Goal: Task Accomplishment & Management: Manage account settings

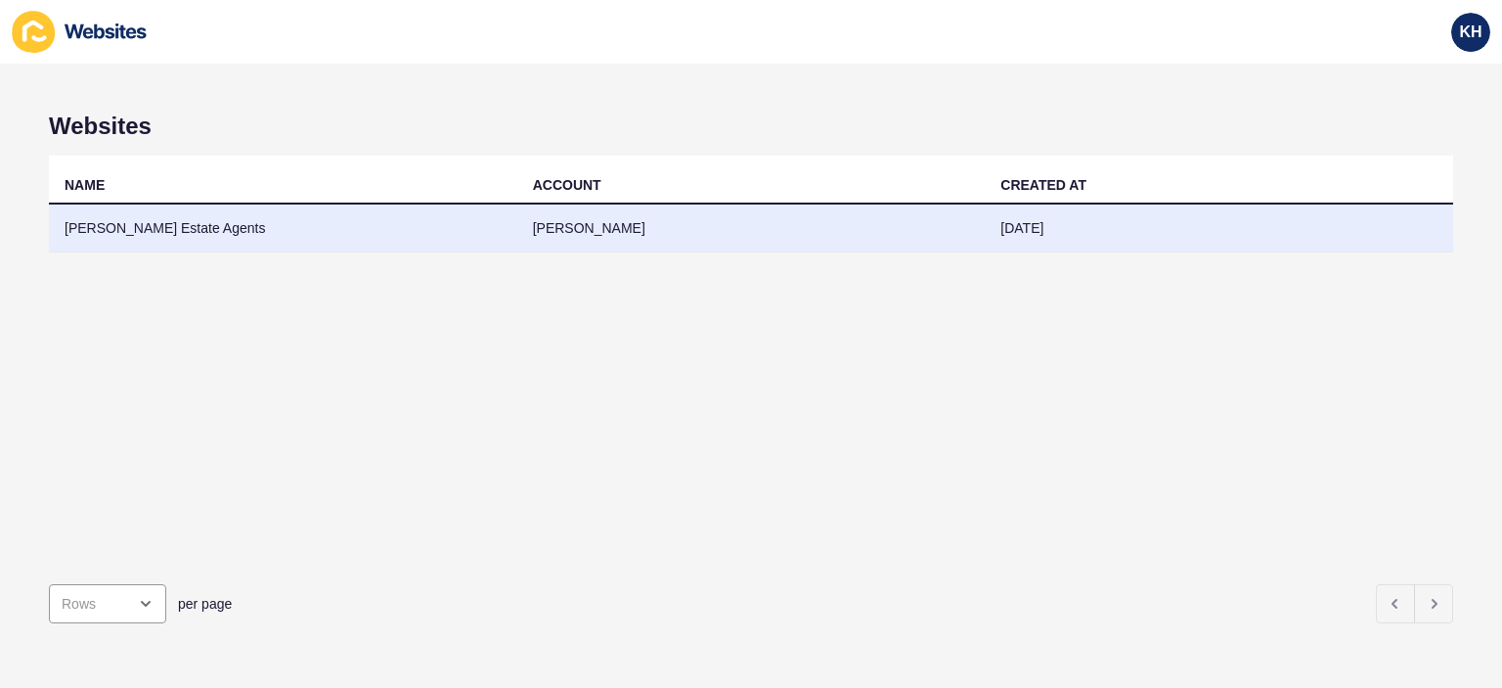
click at [150, 232] on td "[PERSON_NAME] Estate Agents" at bounding box center [283, 228] width 468 height 48
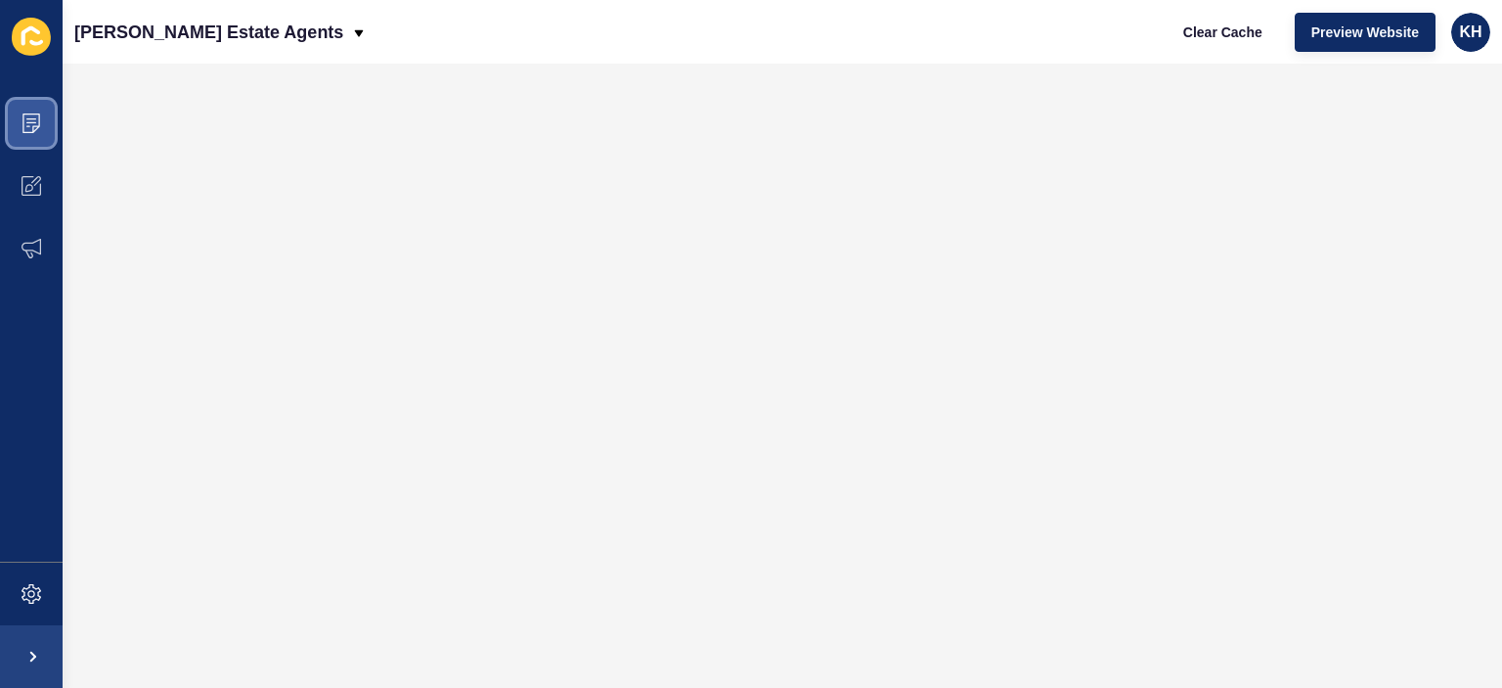
click at [26, 120] on icon at bounding box center [32, 123] width 20 height 20
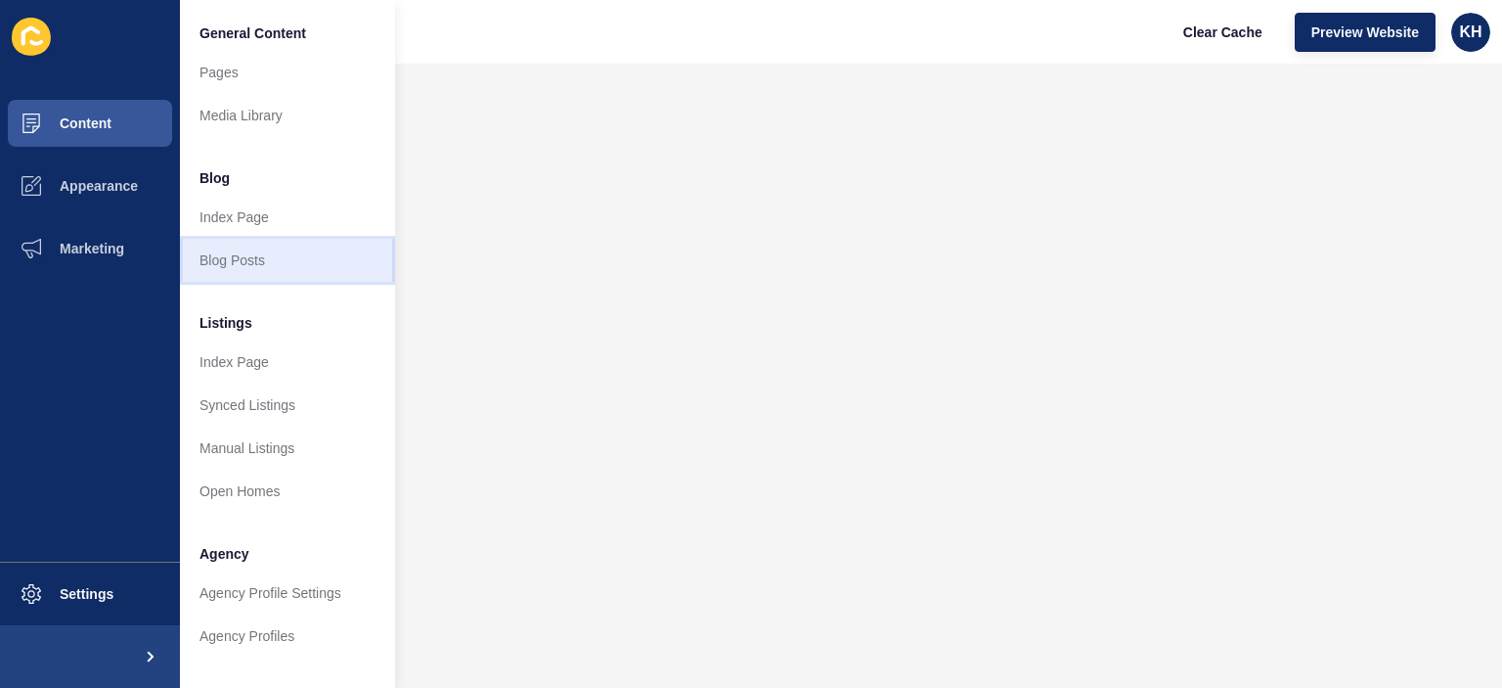
click at [217, 259] on link "Blog Posts" at bounding box center [287, 260] width 215 height 43
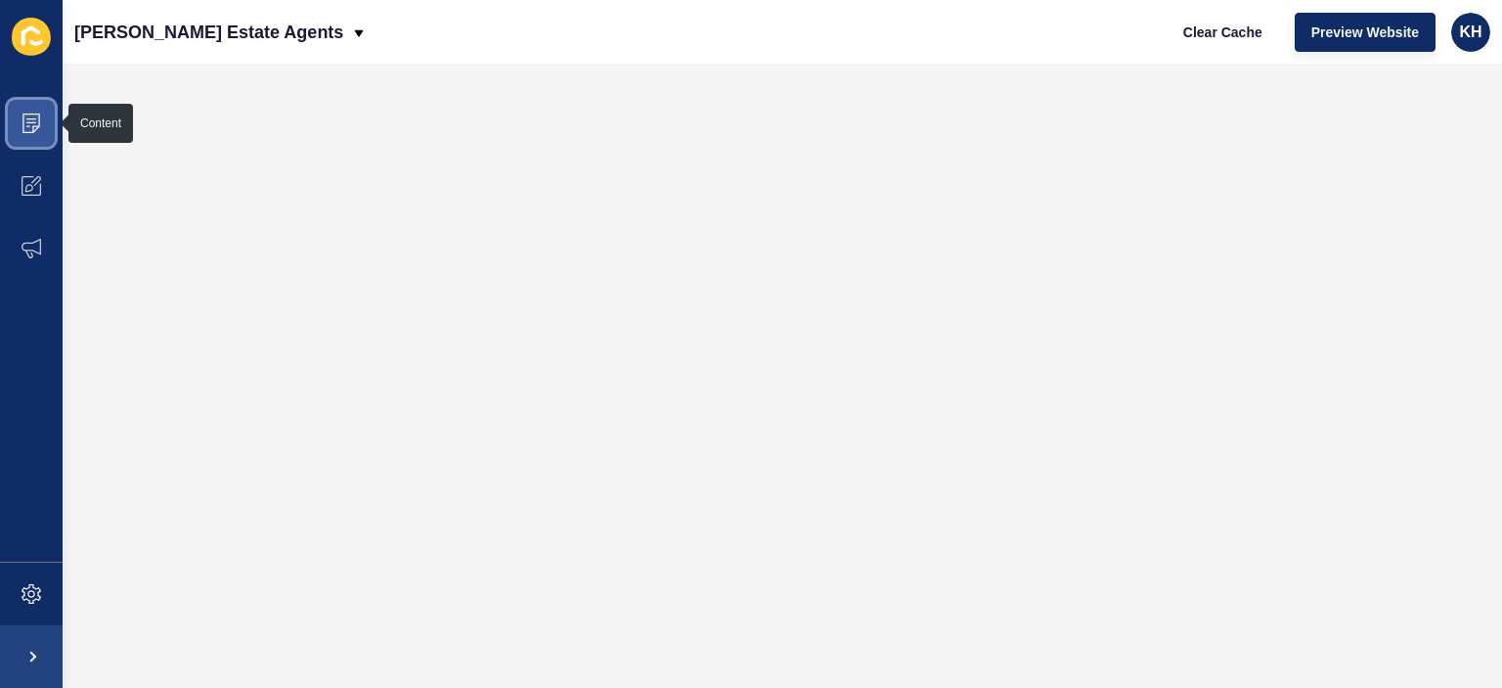
click at [29, 115] on icon at bounding box center [32, 123] width 20 height 20
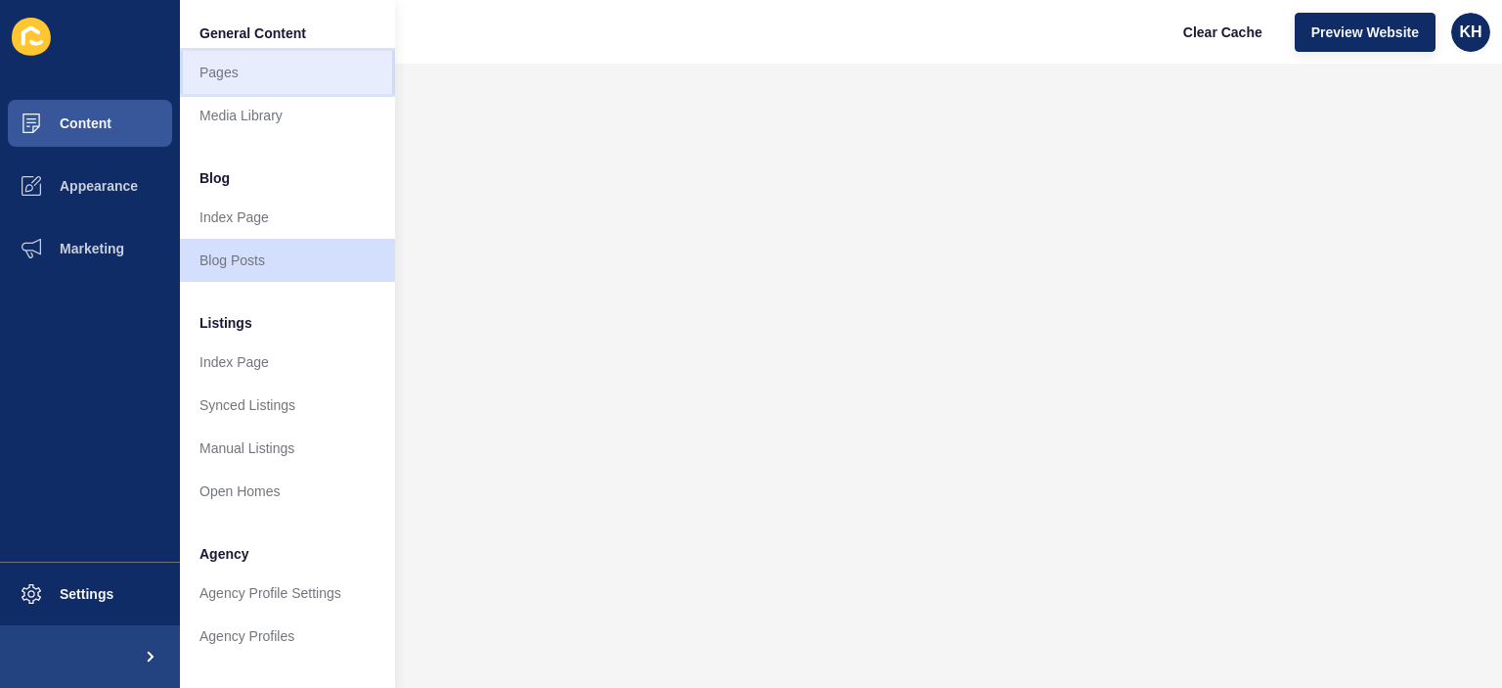
click at [223, 72] on link "Pages" at bounding box center [287, 72] width 215 height 43
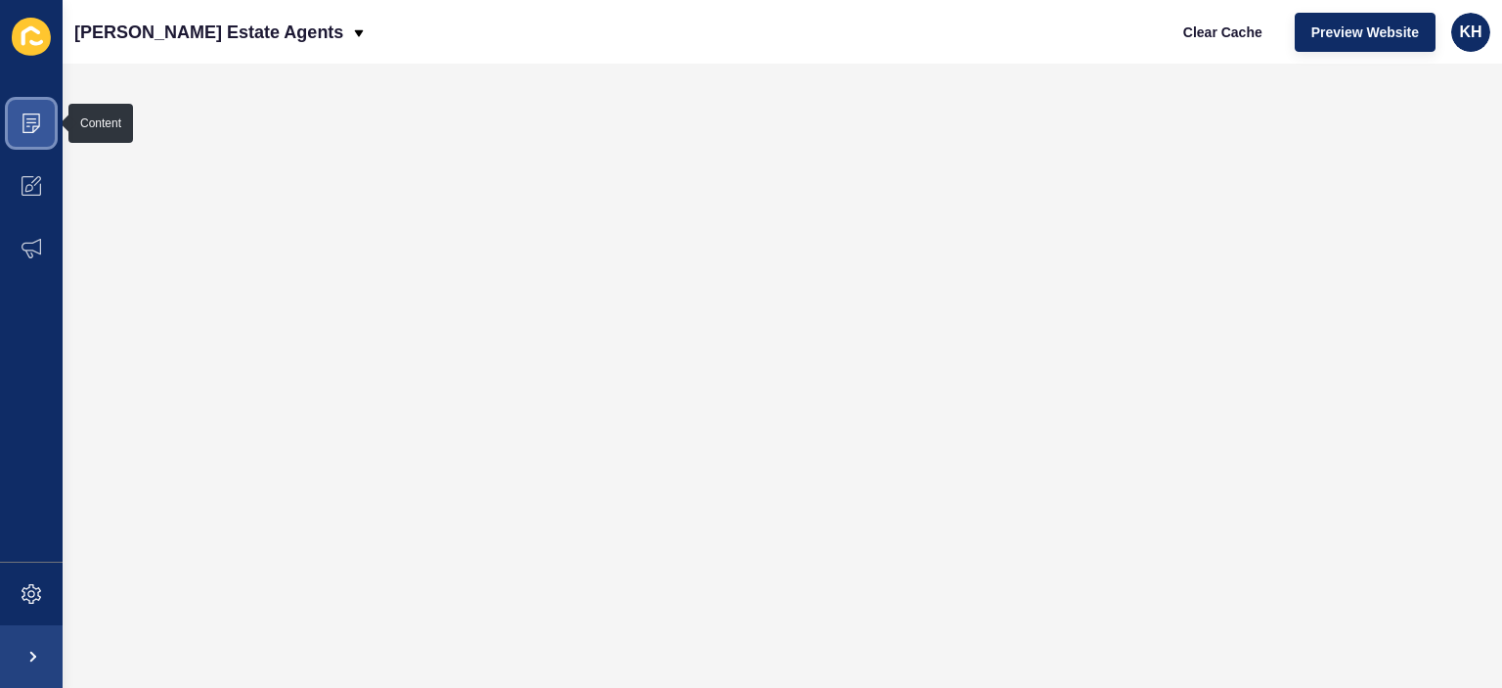
click at [32, 119] on icon at bounding box center [31, 118] width 10 height 1
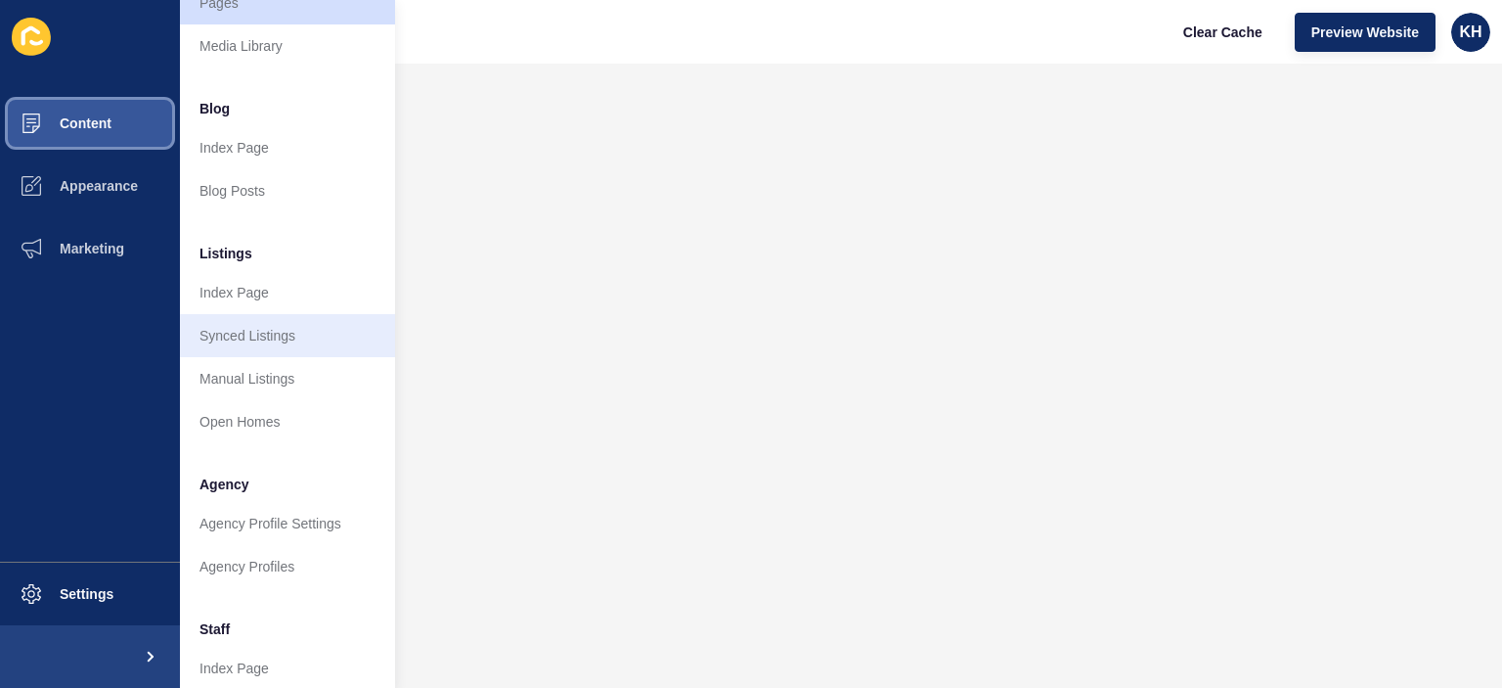
scroll to position [391, 0]
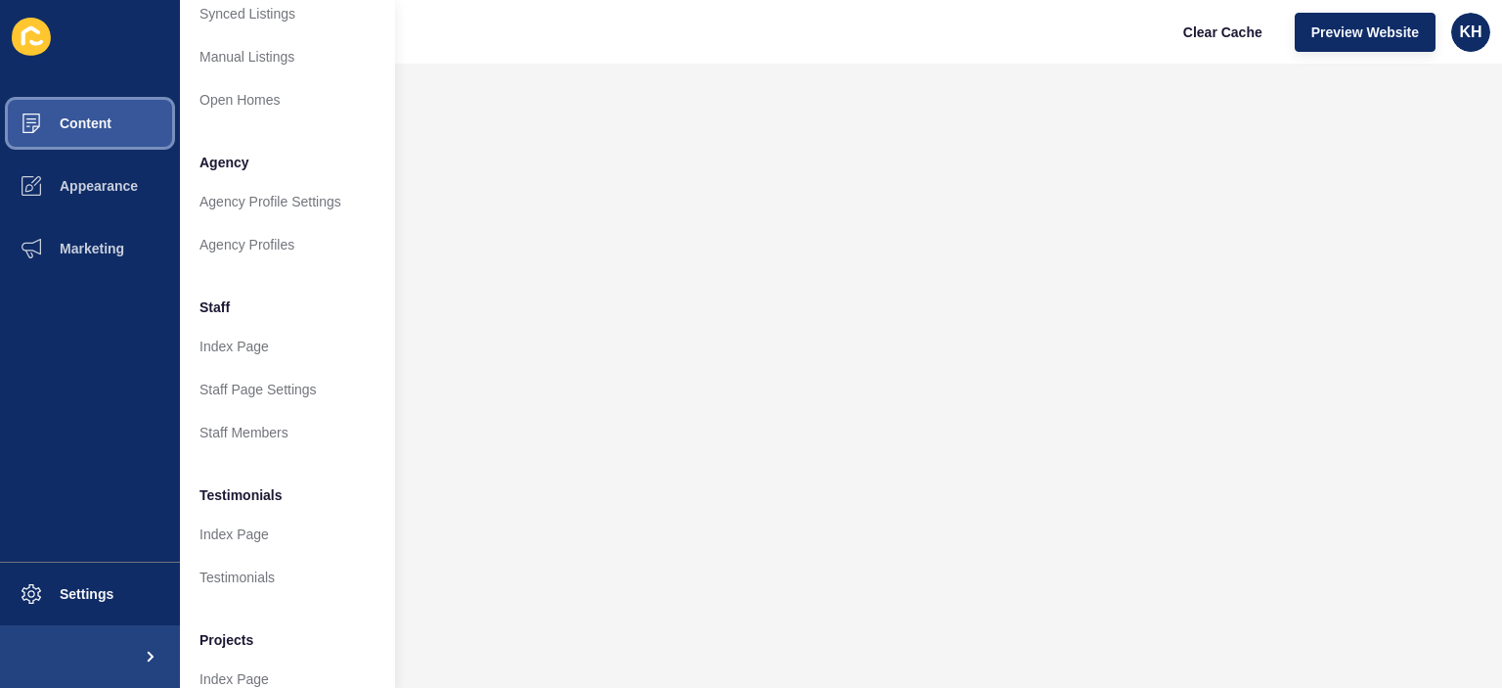
click at [99, 117] on span "Content" at bounding box center [54, 123] width 114 height 16
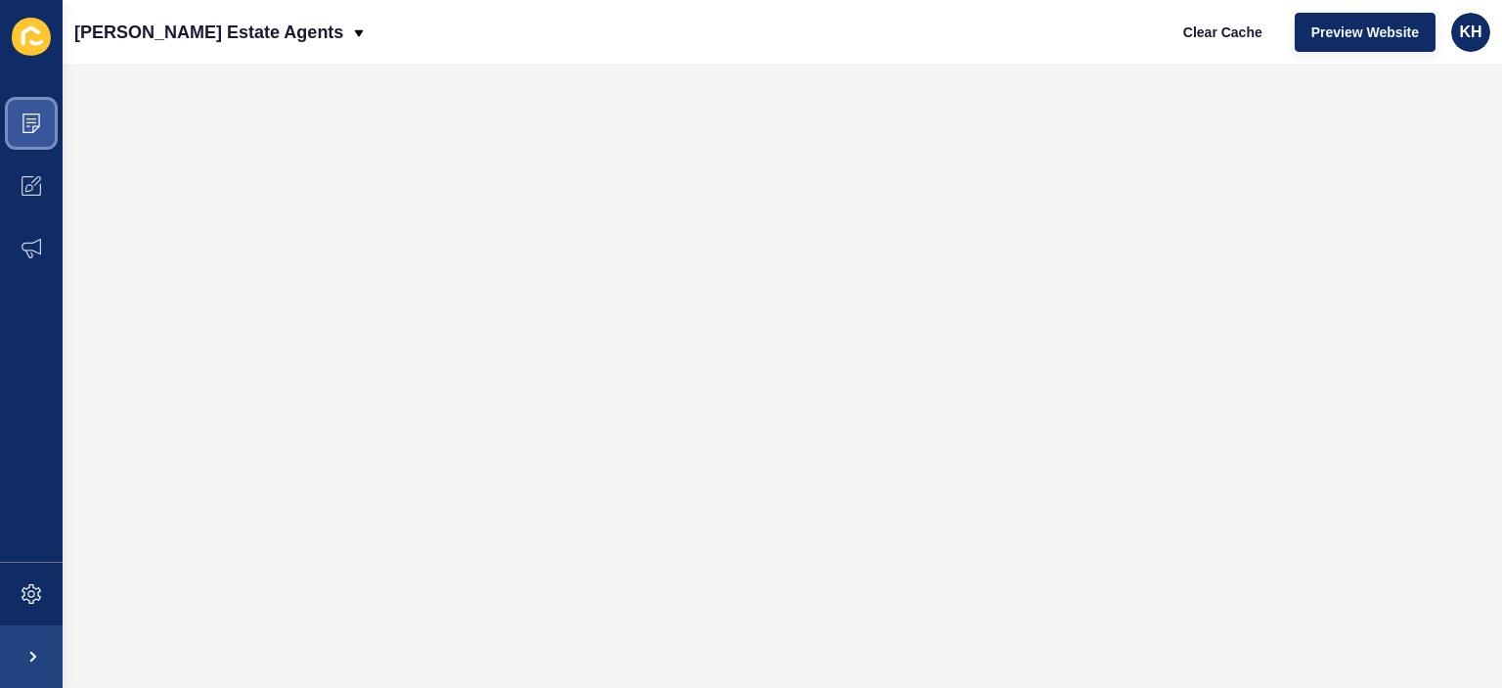
scroll to position [0, 0]
click at [36, 120] on icon at bounding box center [32, 123] width 20 height 20
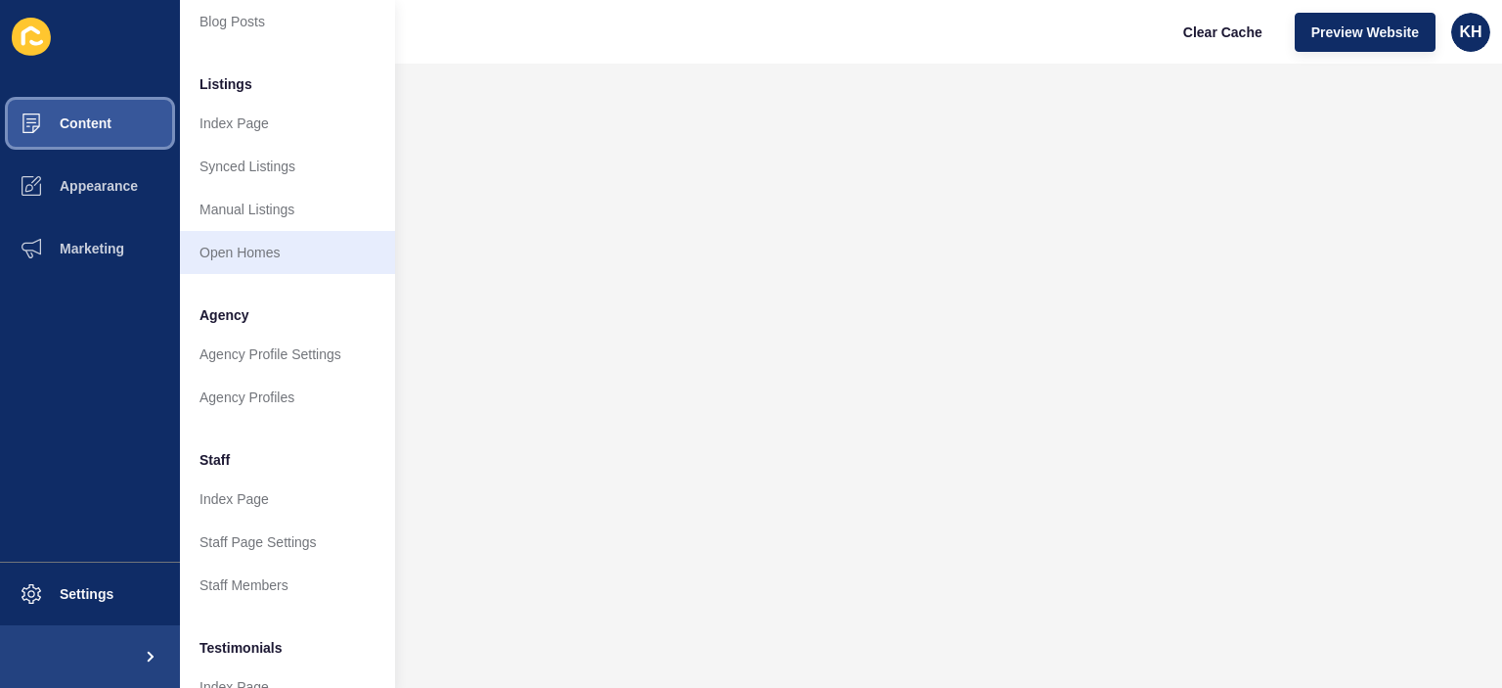
scroll to position [473, 0]
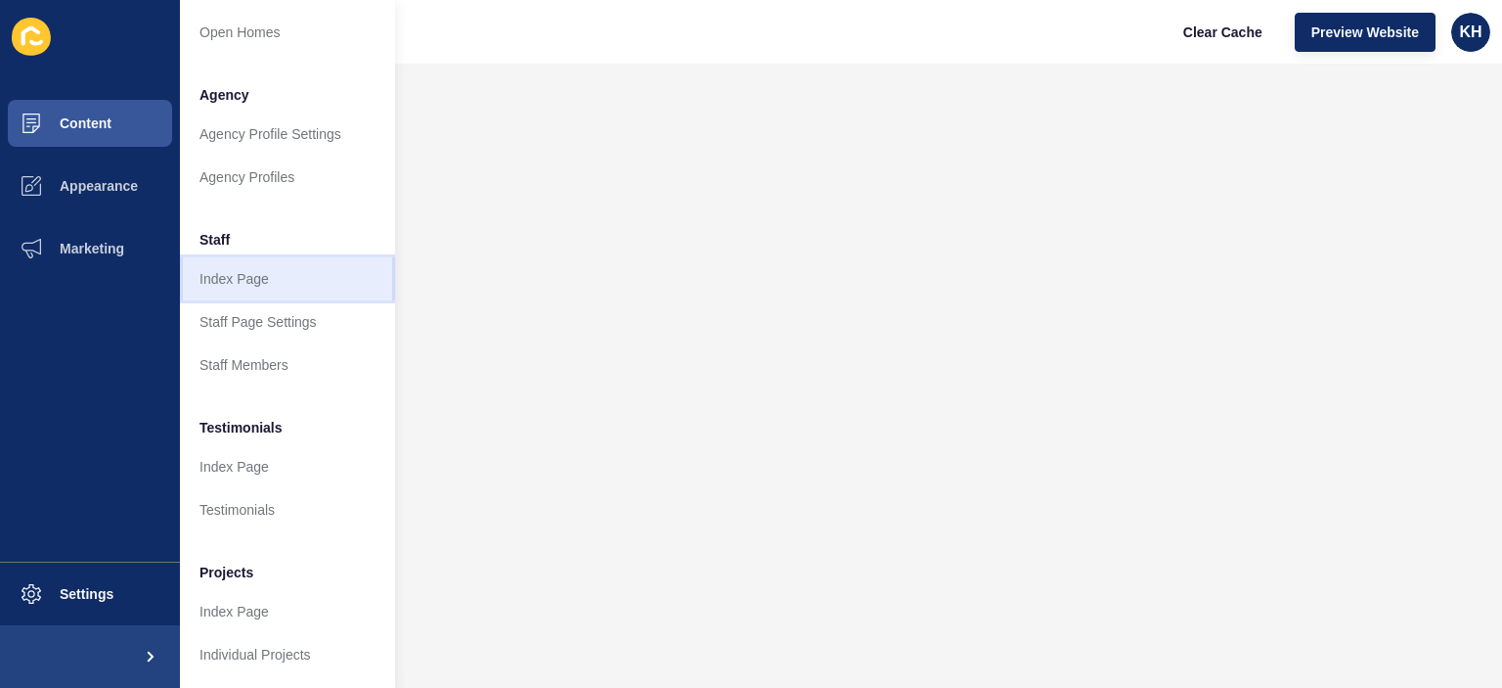
click at [244, 266] on link "Index Page" at bounding box center [287, 278] width 215 height 43
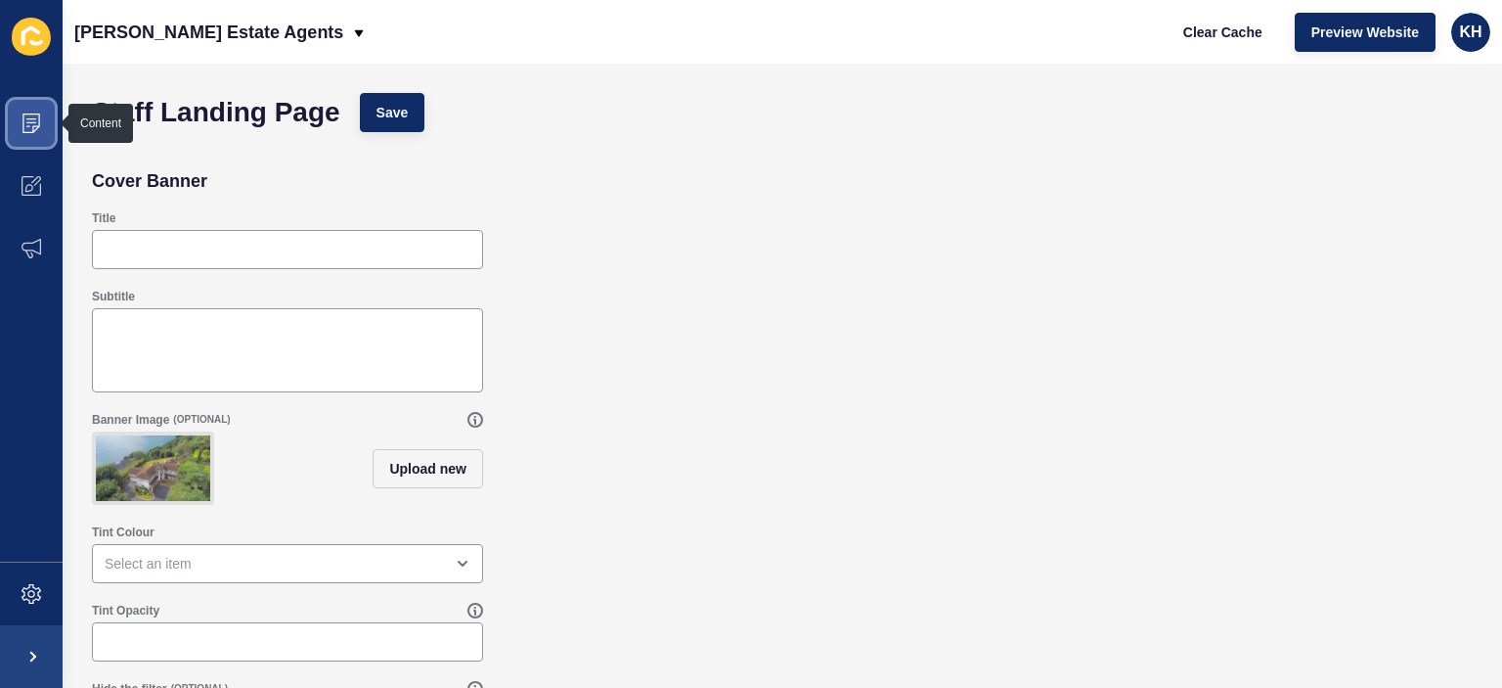
click at [37, 120] on icon at bounding box center [32, 123] width 20 height 20
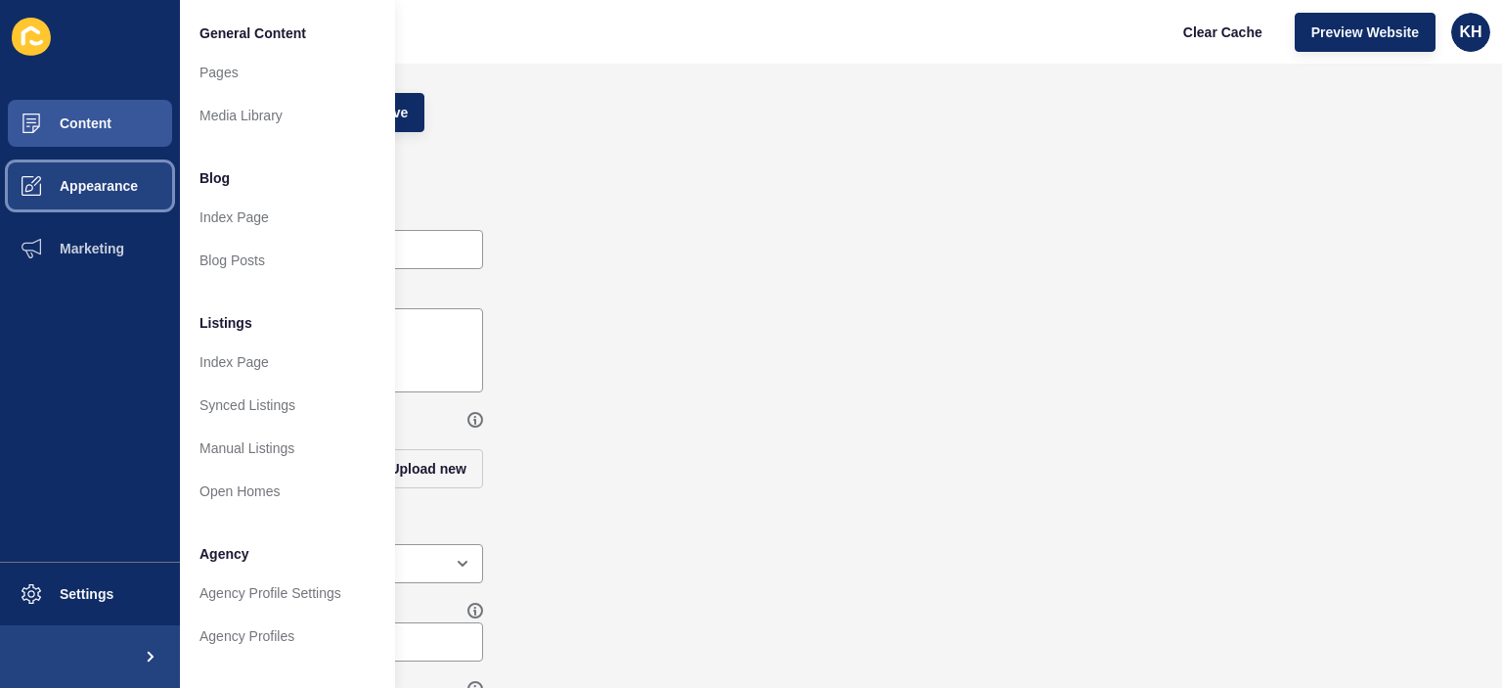
click at [86, 187] on span "Appearance" at bounding box center [67, 186] width 141 height 16
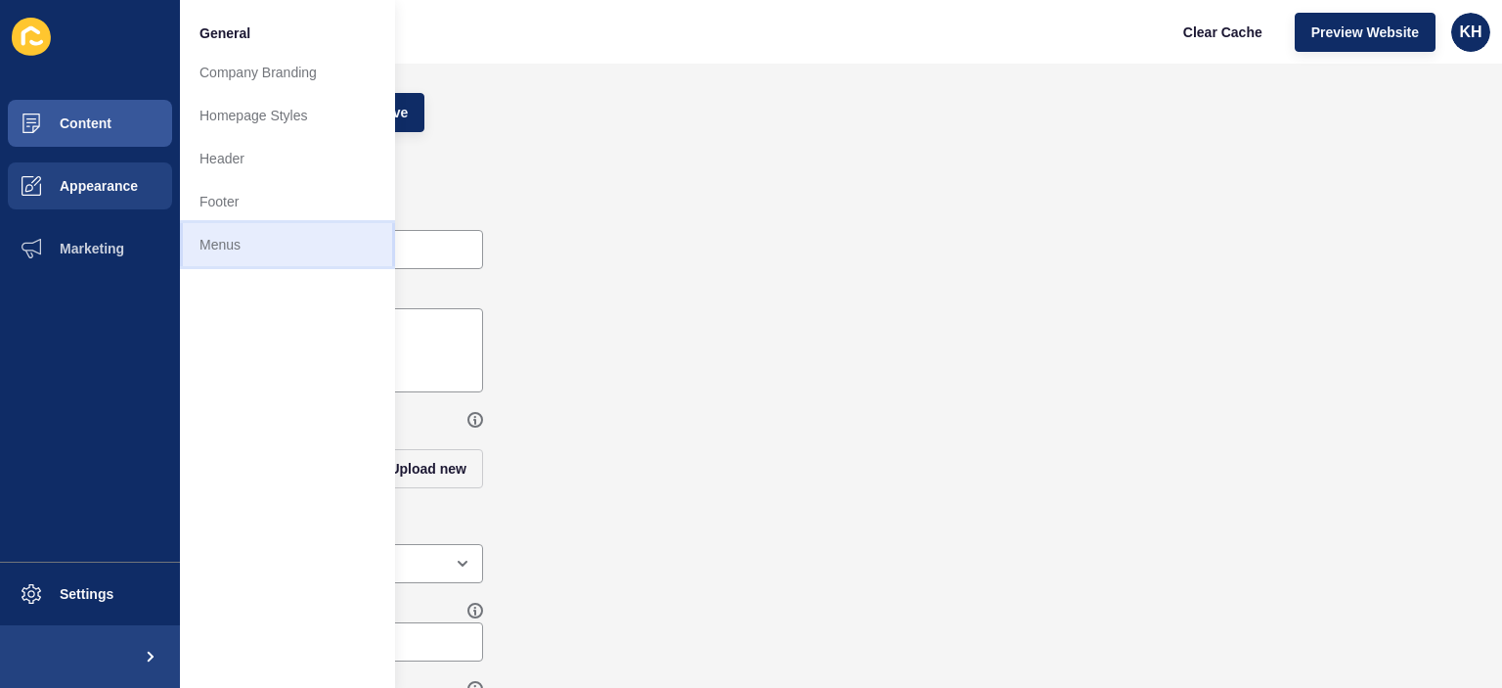
click at [219, 245] on link "Menus" at bounding box center [287, 244] width 215 height 43
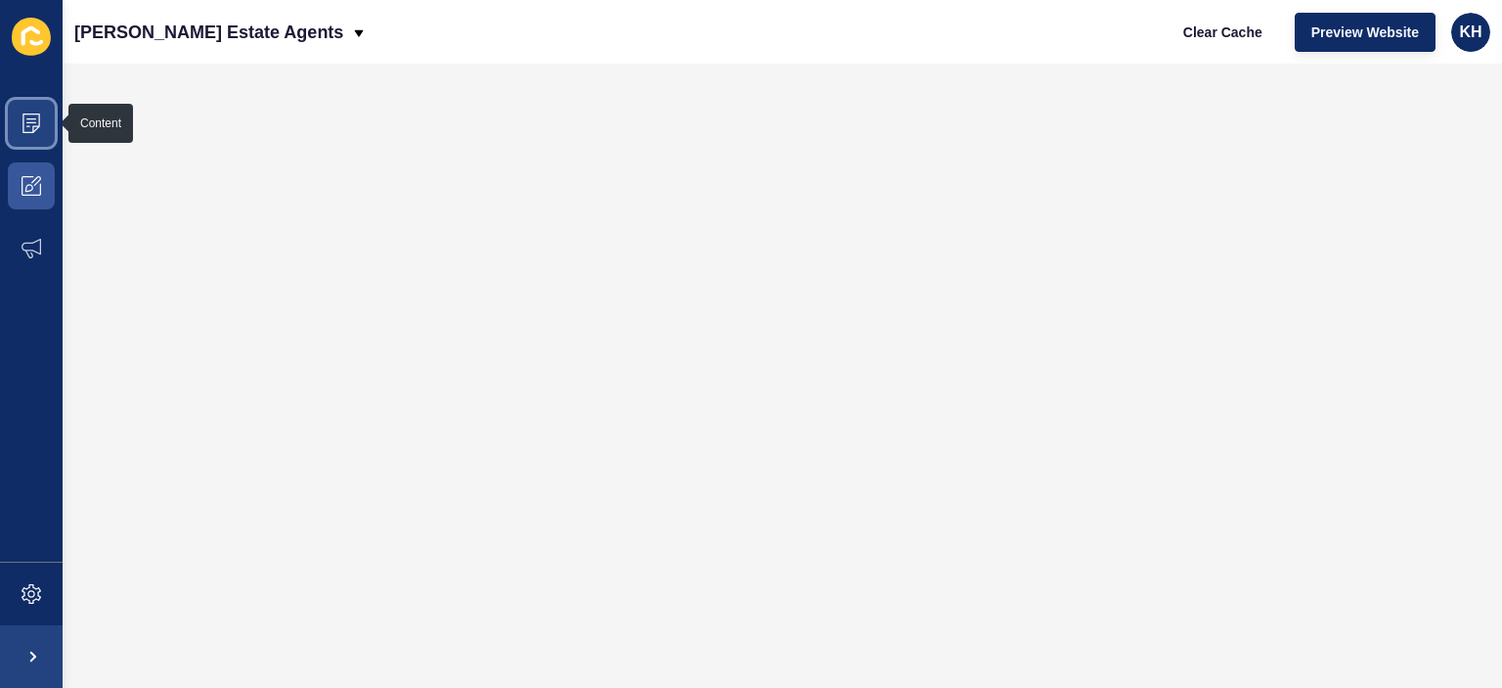
click at [29, 120] on icon at bounding box center [32, 123] width 20 height 20
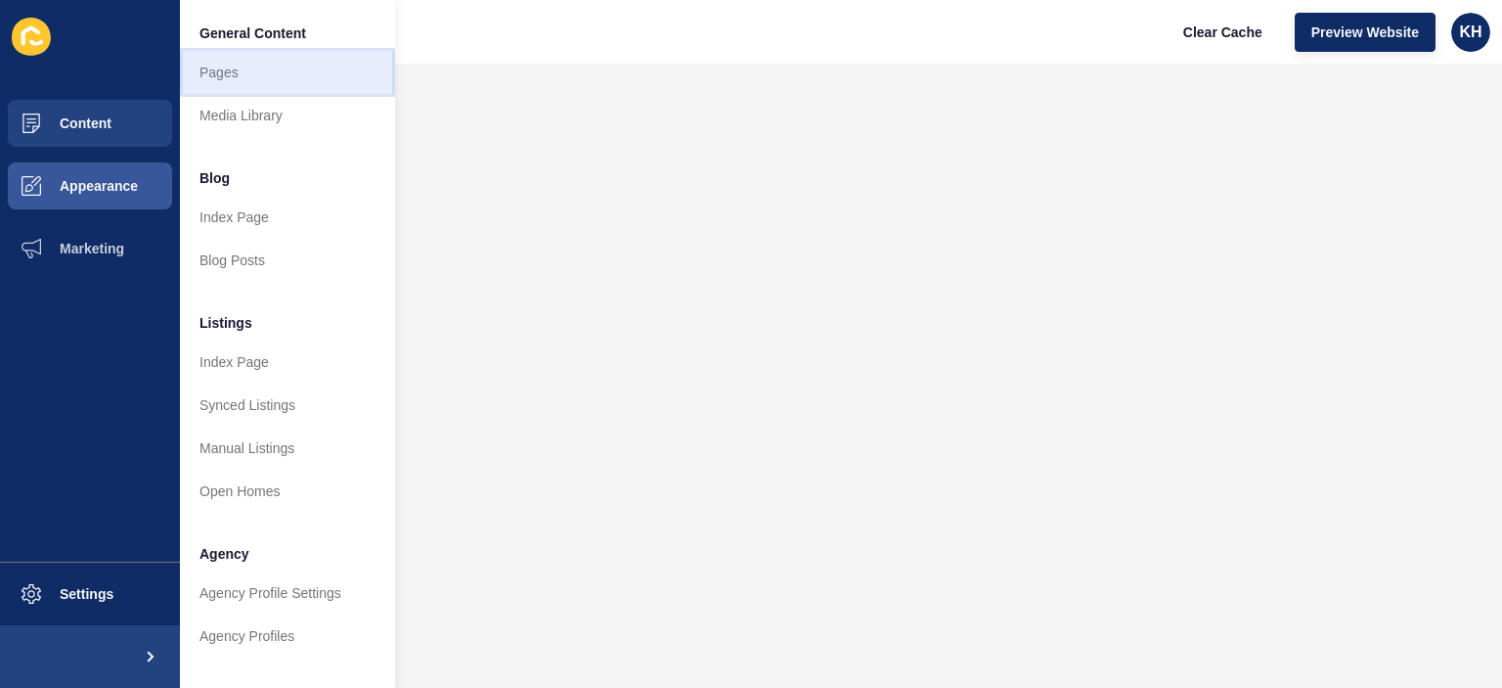
click at [244, 72] on link "Pages" at bounding box center [287, 72] width 215 height 43
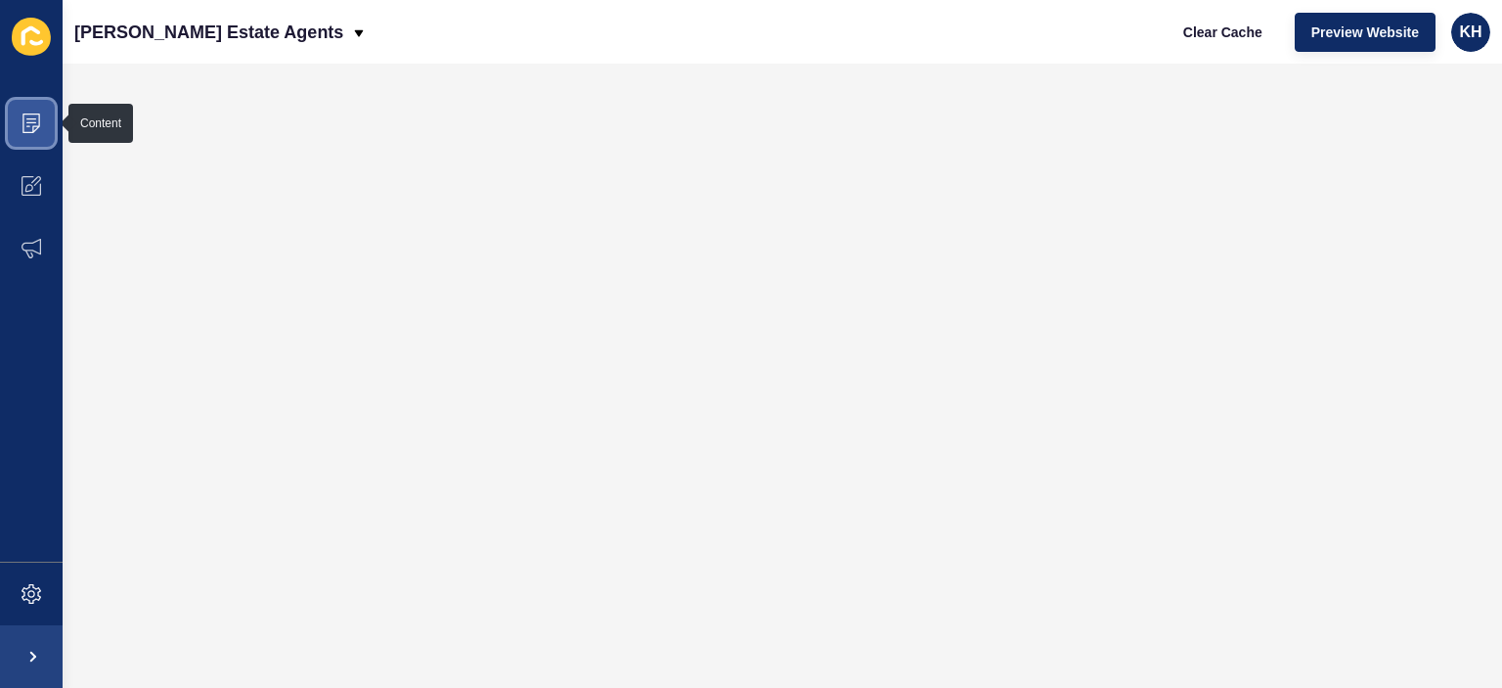
click at [27, 119] on icon at bounding box center [31, 118] width 10 height 1
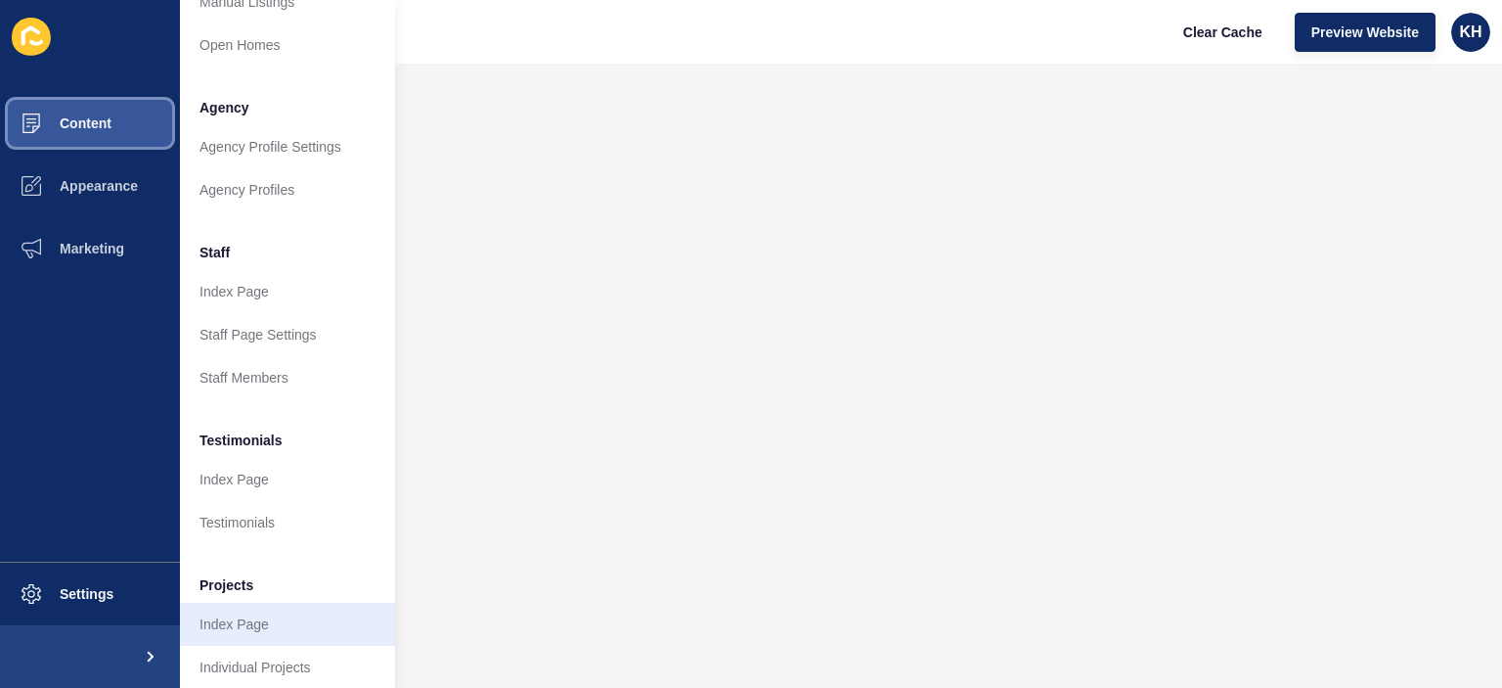
scroll to position [473, 0]
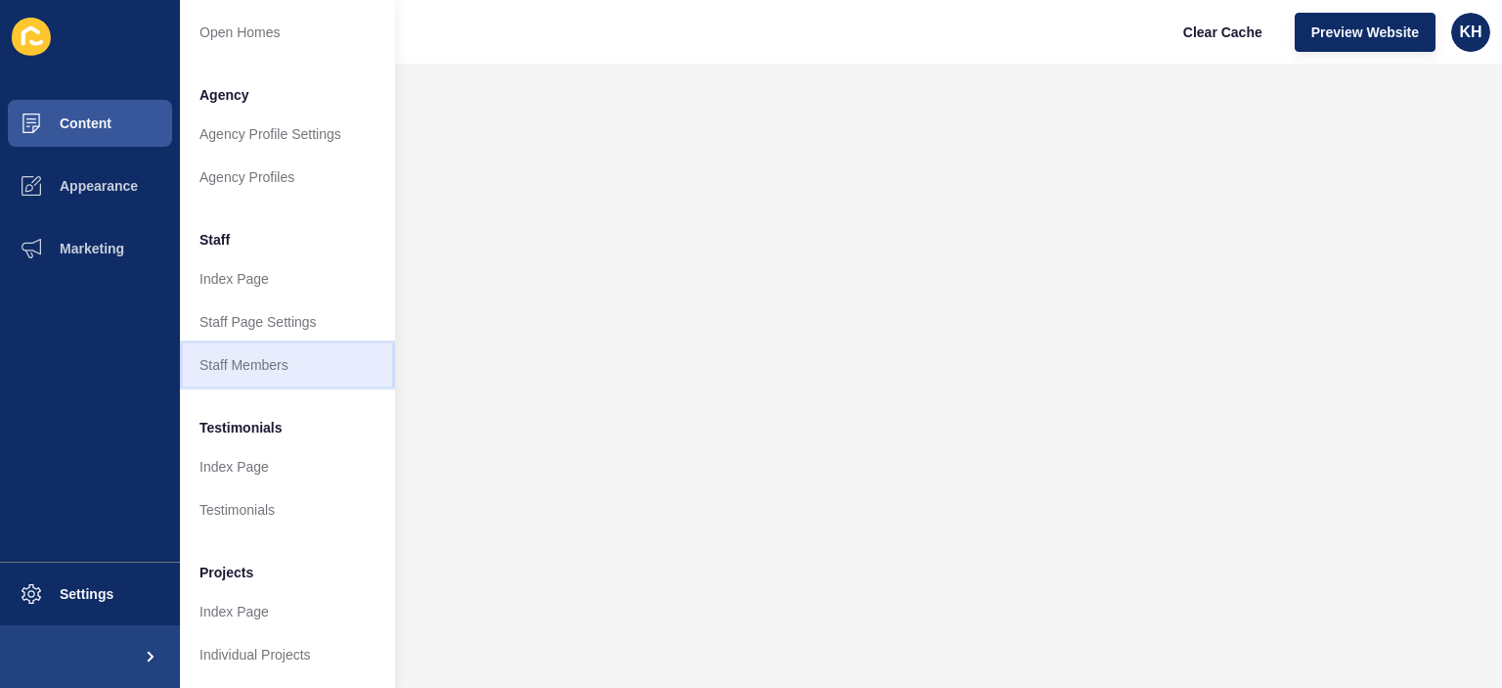
click at [247, 349] on link "Staff Members" at bounding box center [287, 364] width 215 height 43
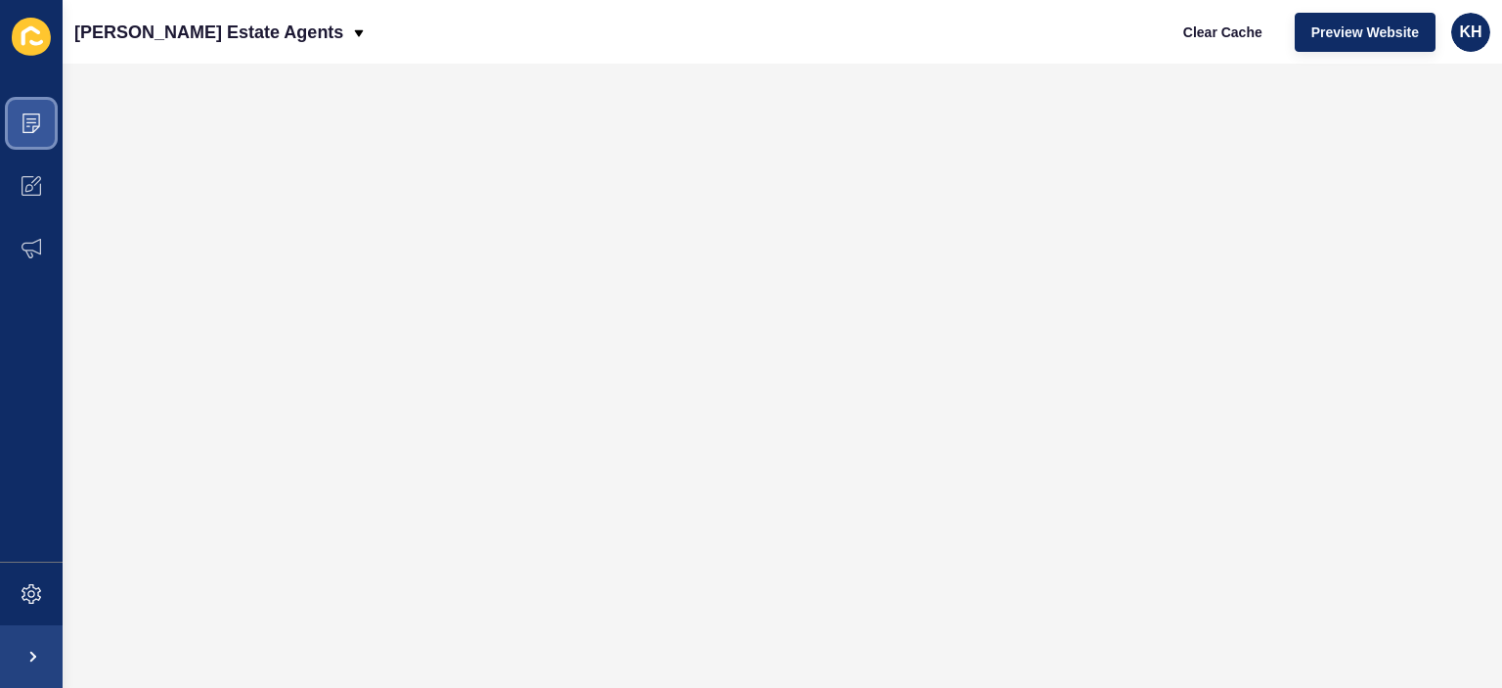
click at [33, 126] on icon at bounding box center [31, 123] width 18 height 20
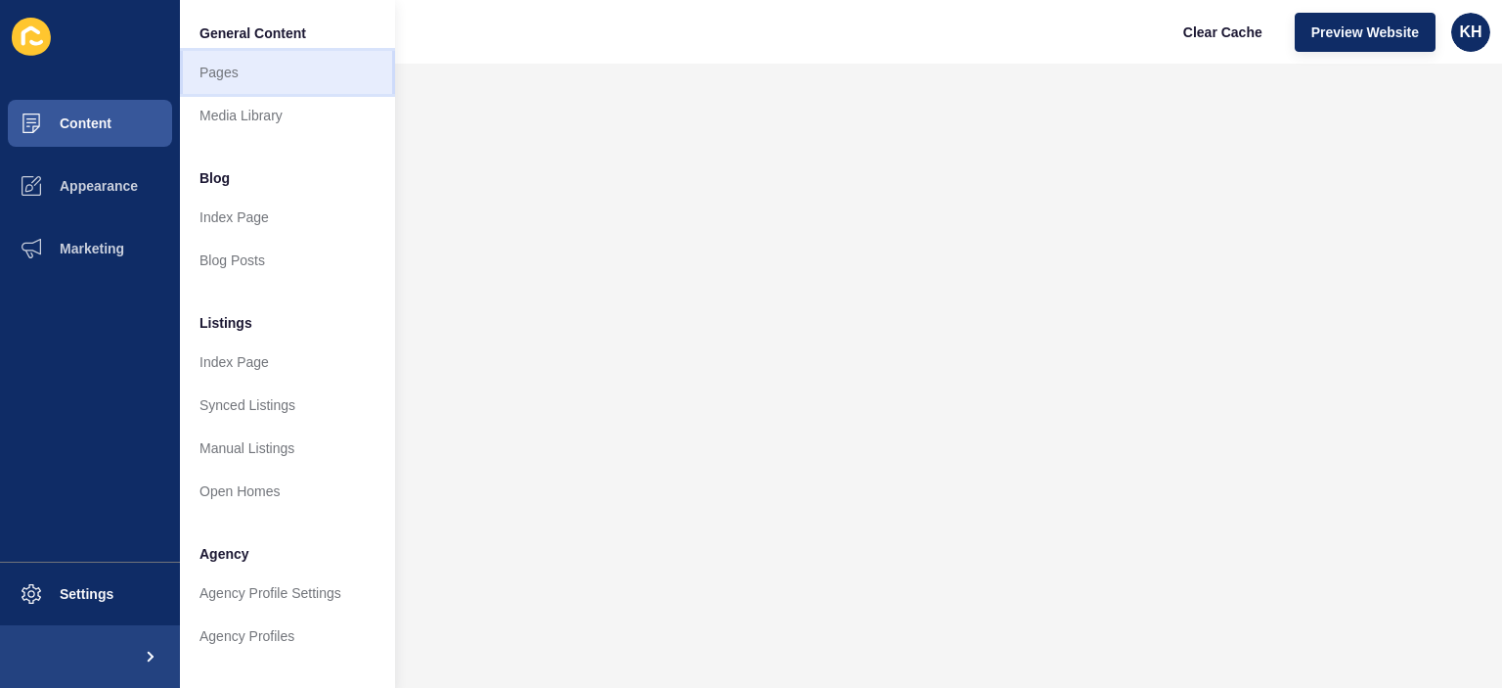
click at [227, 69] on link "Pages" at bounding box center [287, 72] width 215 height 43
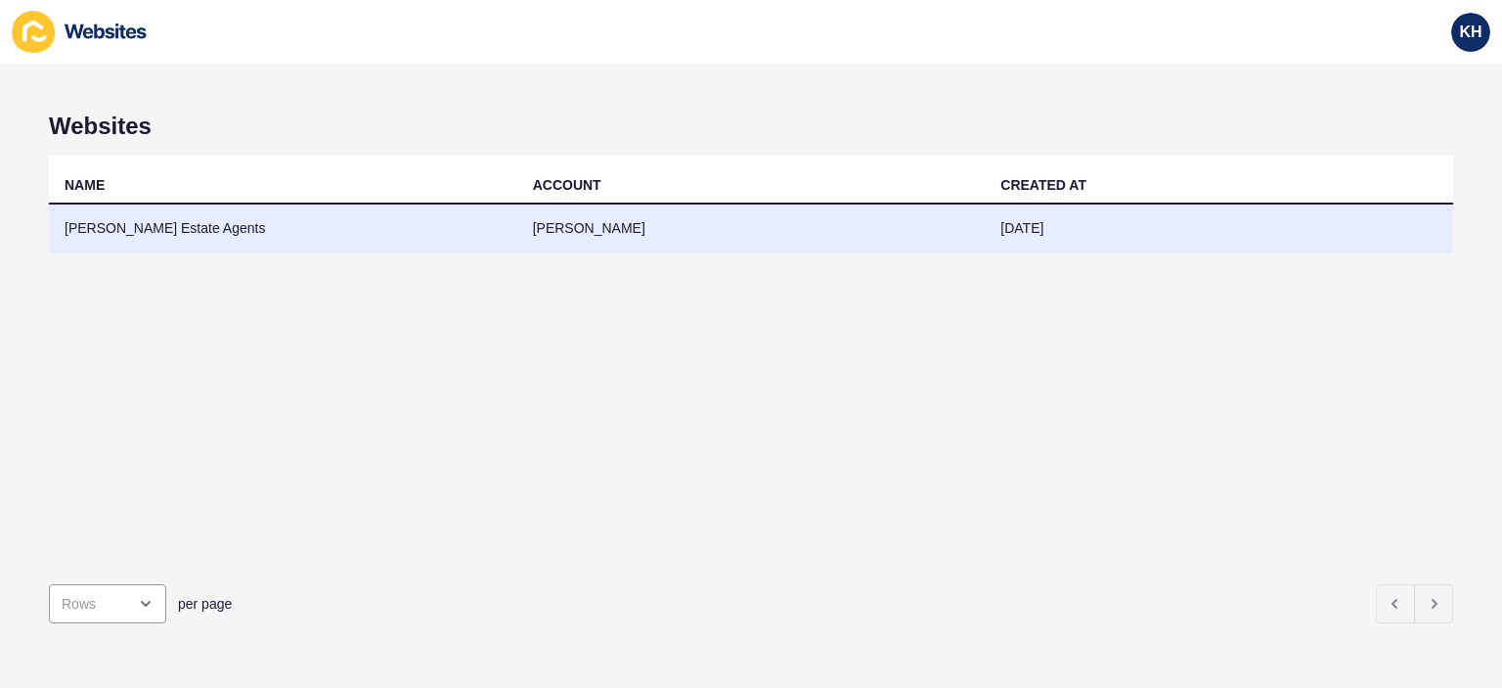
click at [124, 225] on td "[PERSON_NAME] Estate Agents" at bounding box center [283, 228] width 468 height 48
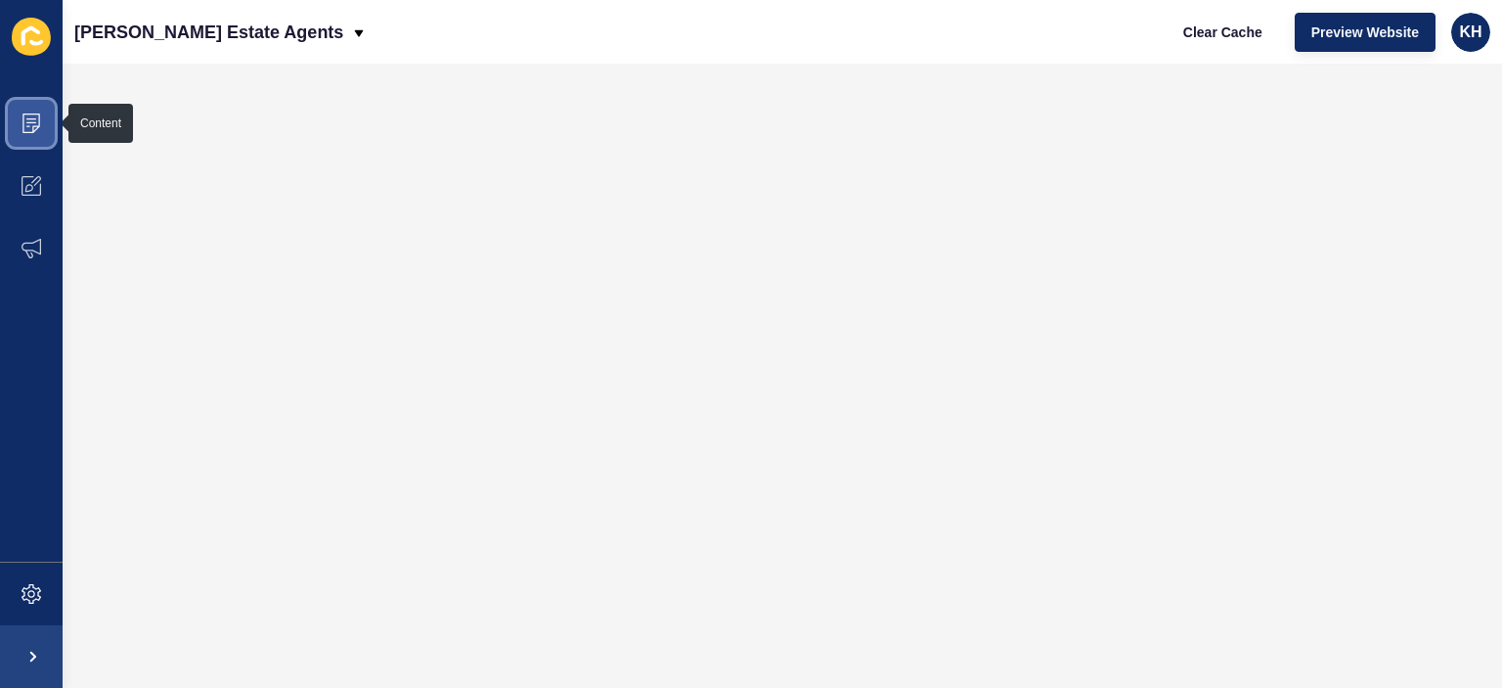
click at [31, 123] on icon at bounding box center [32, 123] width 20 height 20
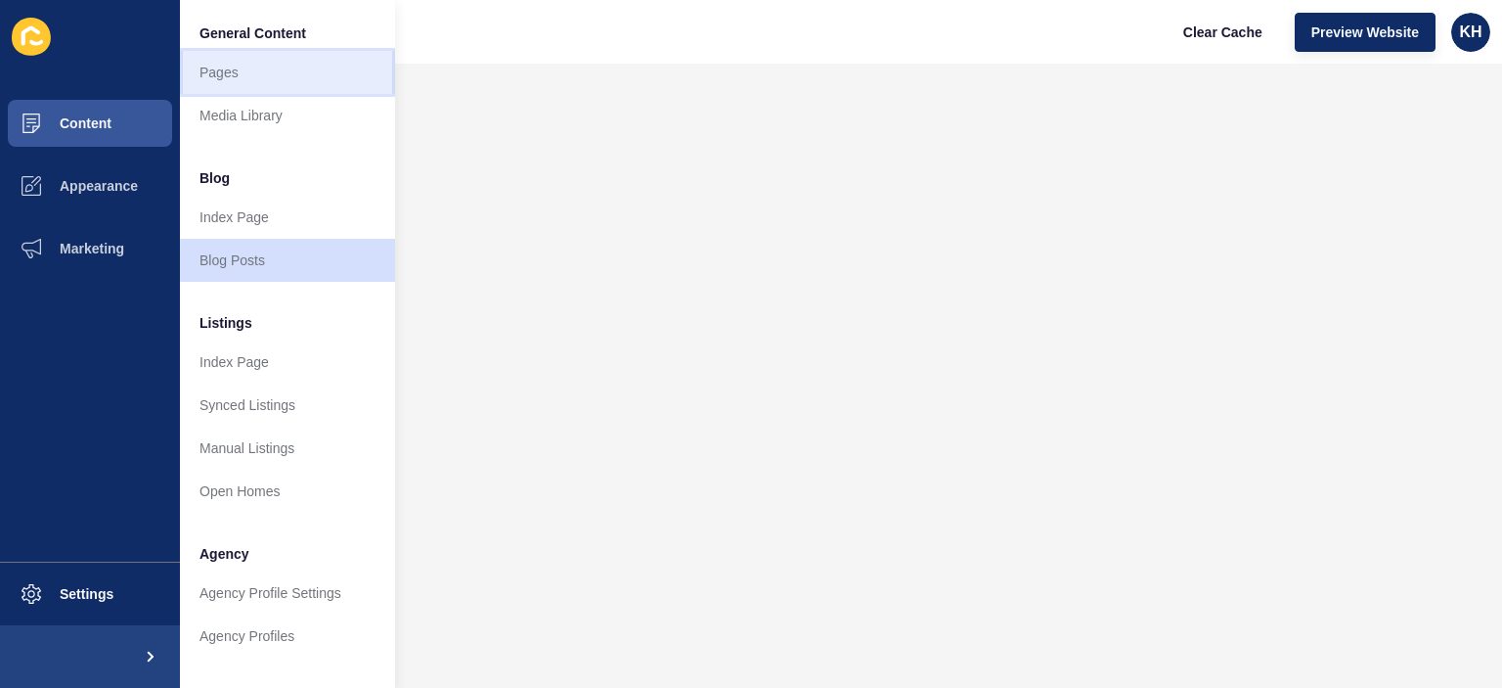
click at [239, 74] on link "Pages" at bounding box center [287, 72] width 215 height 43
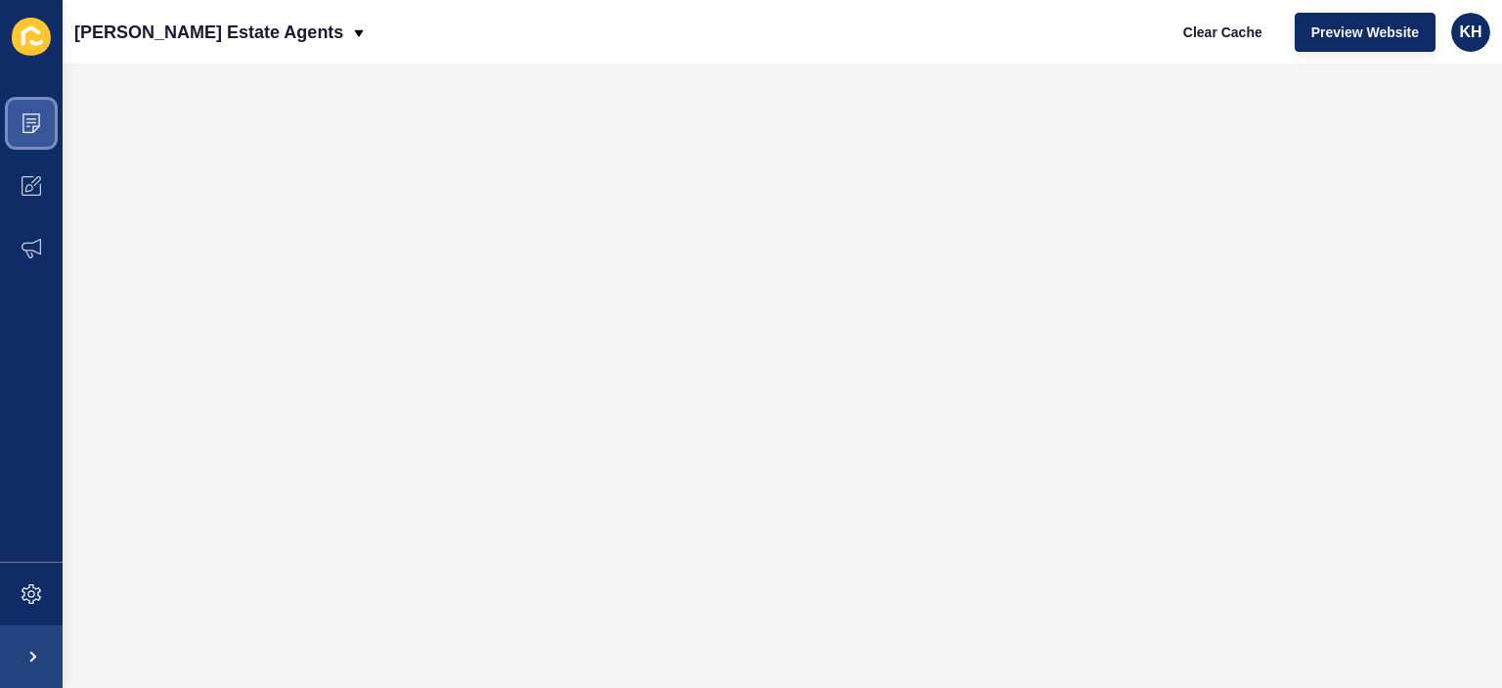
click at [22, 116] on icon at bounding box center [32, 123] width 20 height 20
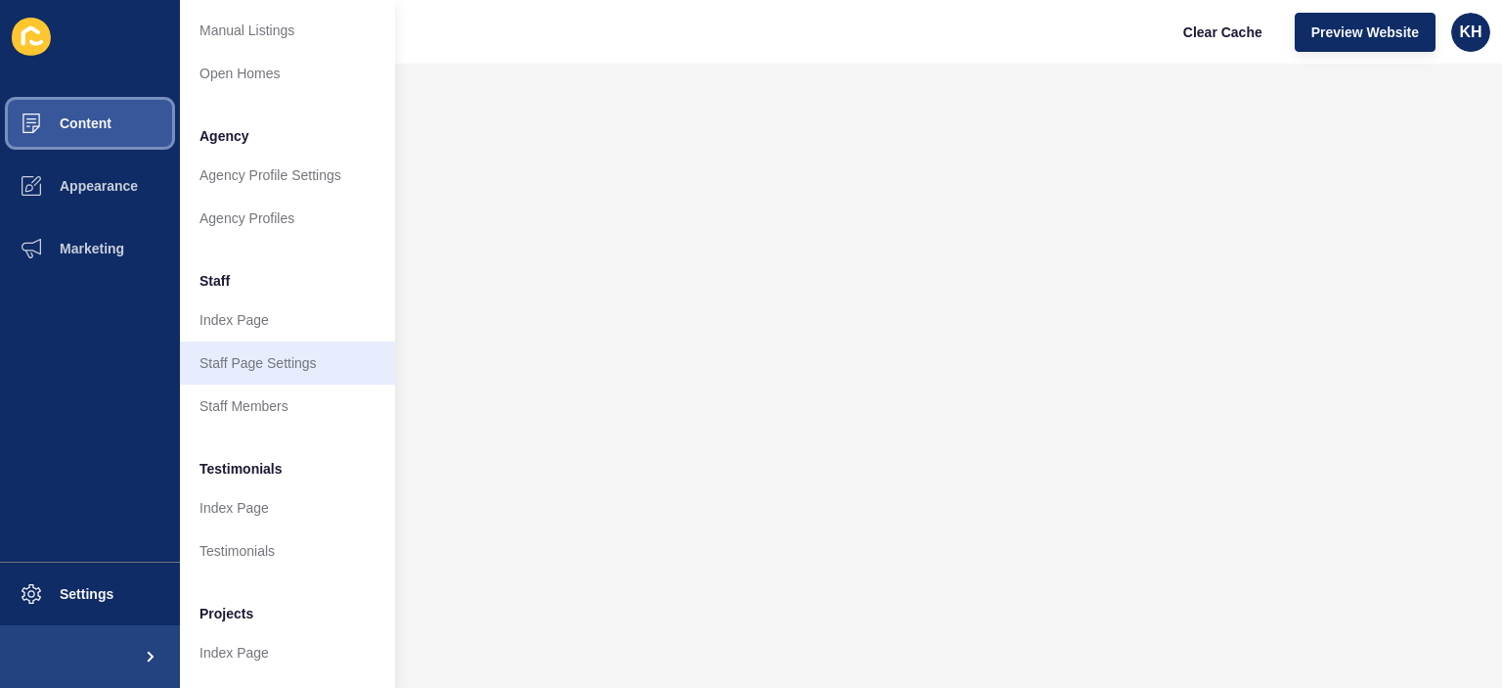
scroll to position [473, 0]
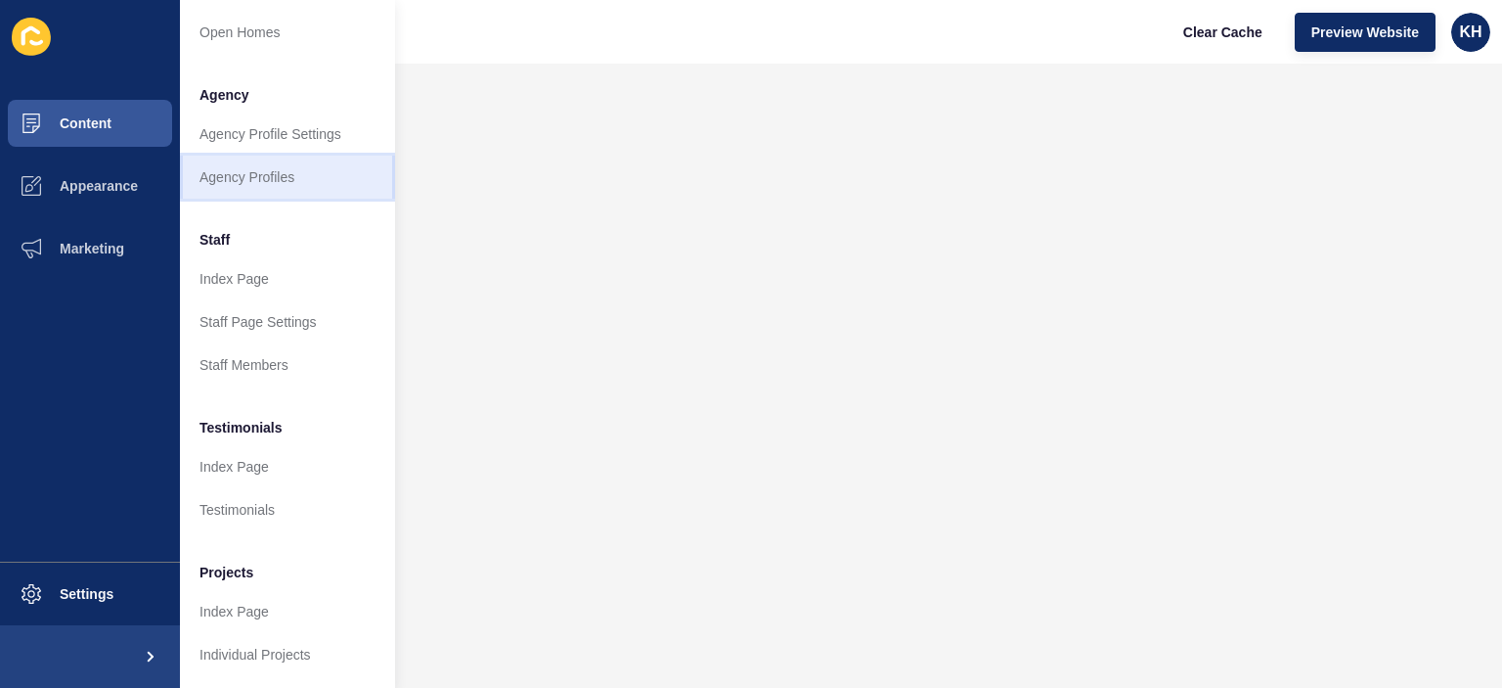
click at [244, 163] on link "Agency Profiles" at bounding box center [287, 176] width 215 height 43
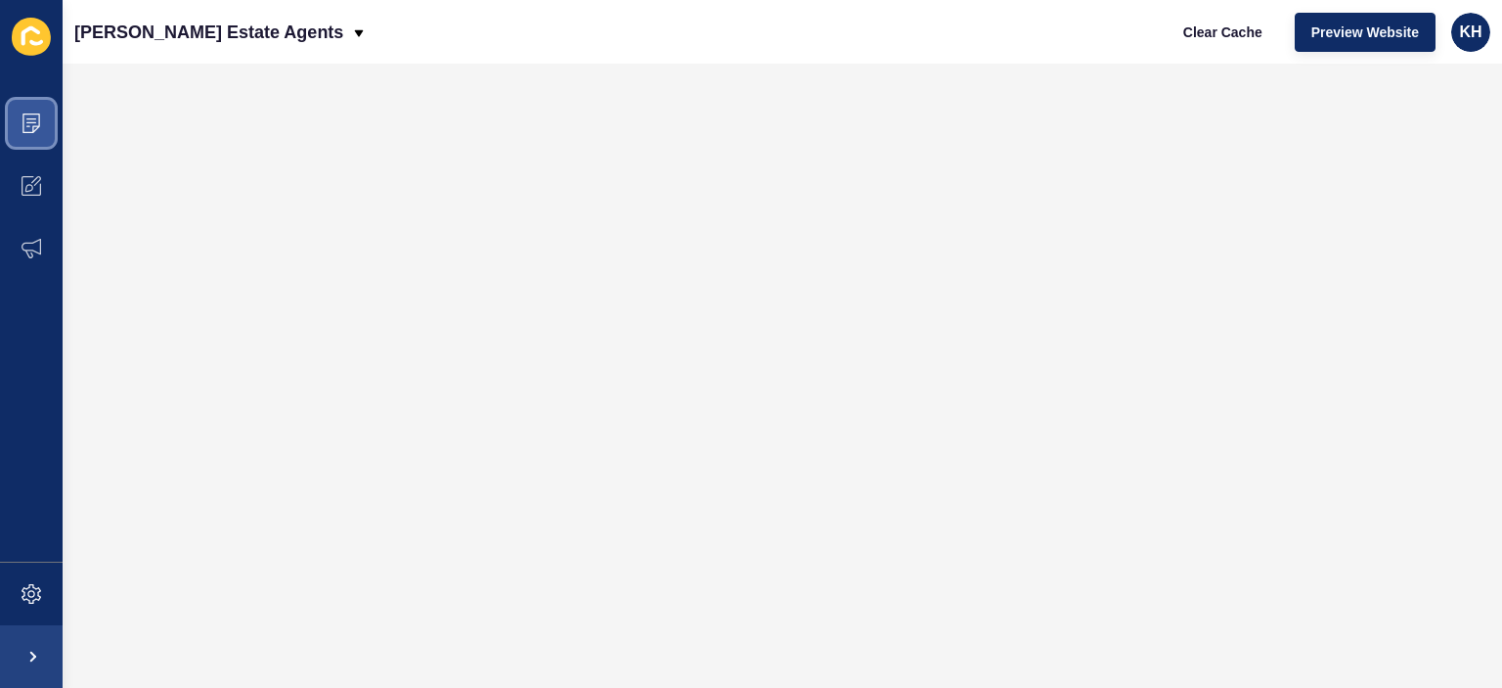
click at [27, 121] on icon at bounding box center [32, 123] width 20 height 20
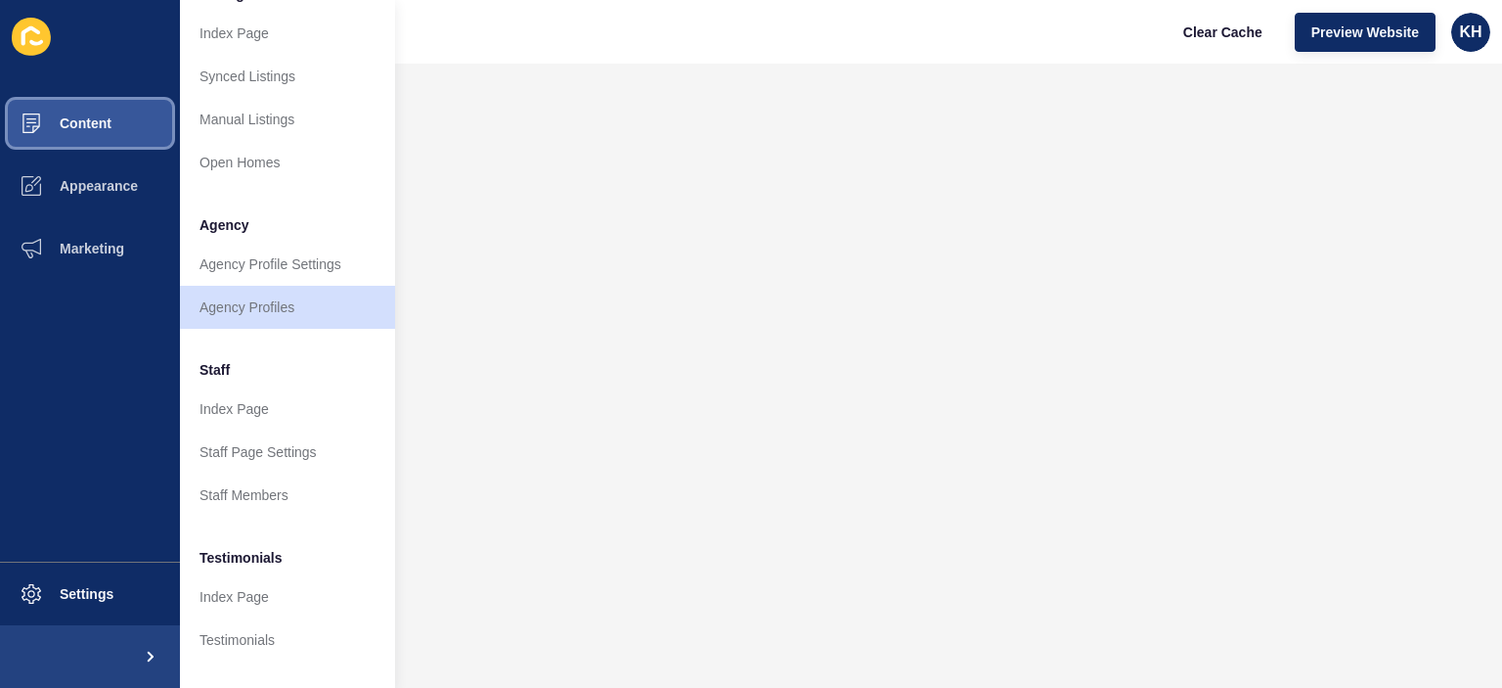
scroll to position [391, 0]
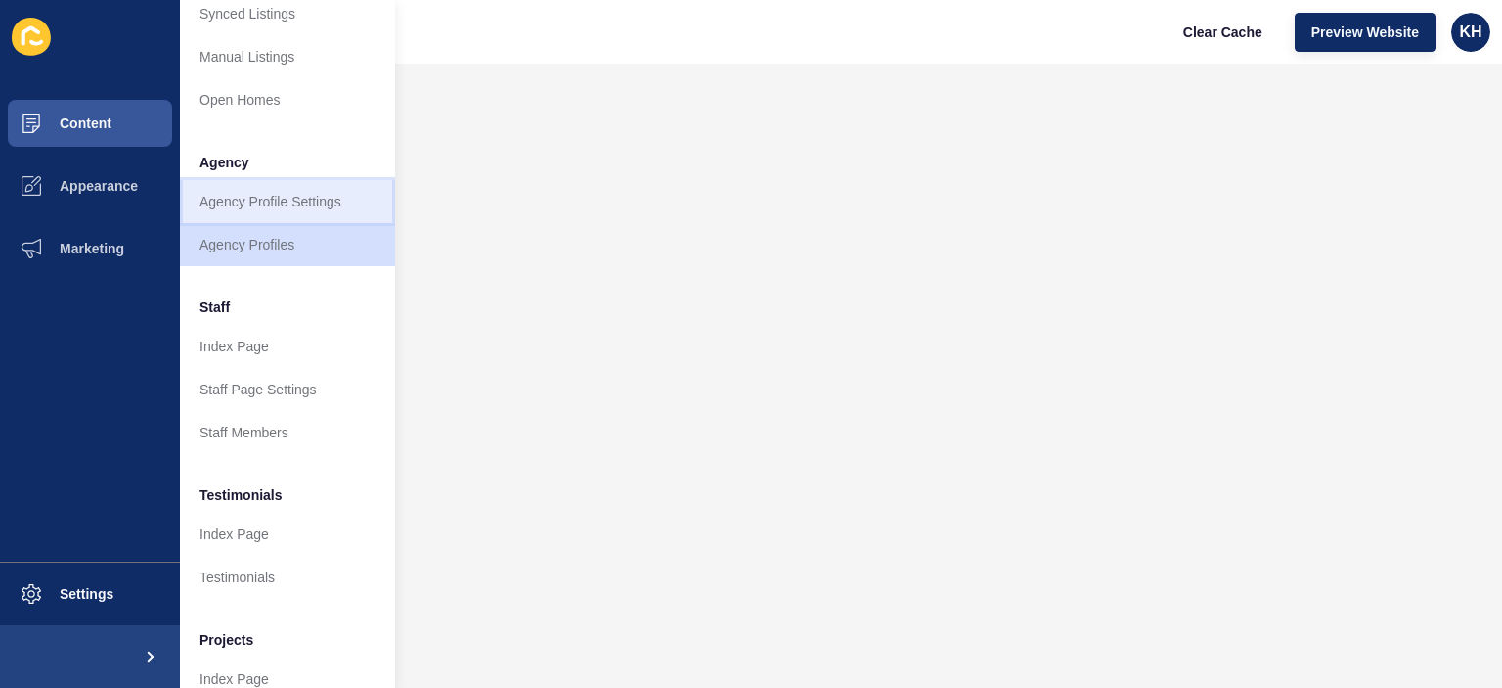
click at [258, 200] on link "Agency Profile Settings" at bounding box center [287, 201] width 215 height 43
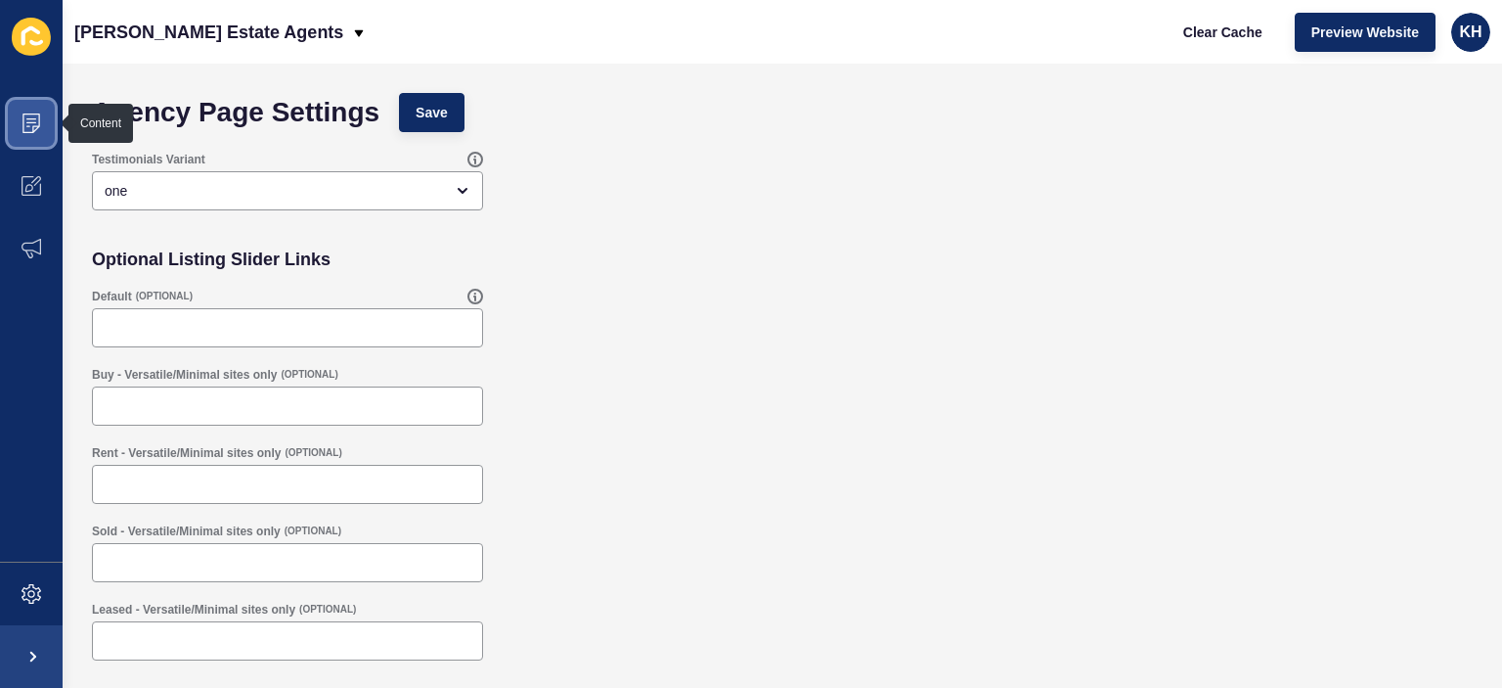
click at [35, 111] on span at bounding box center [31, 123] width 63 height 63
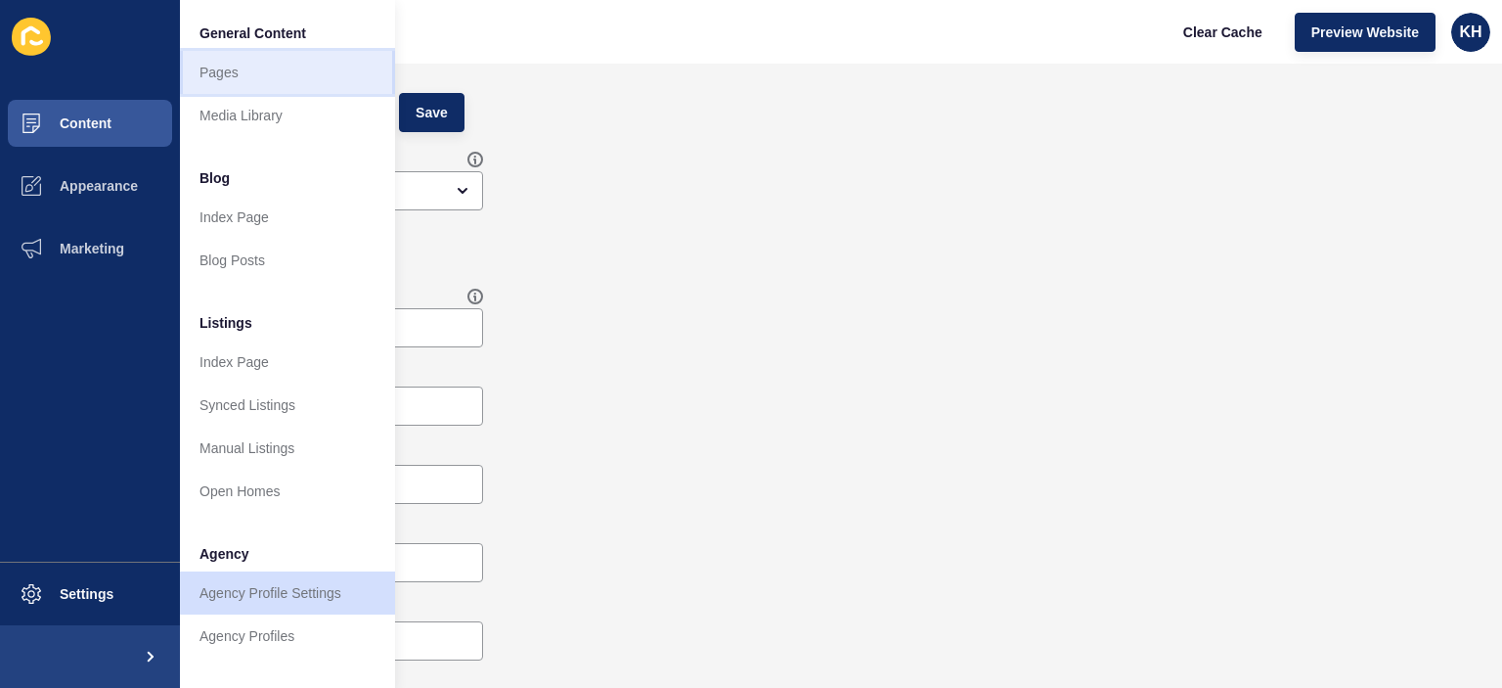
click at [211, 69] on link "Pages" at bounding box center [287, 72] width 215 height 43
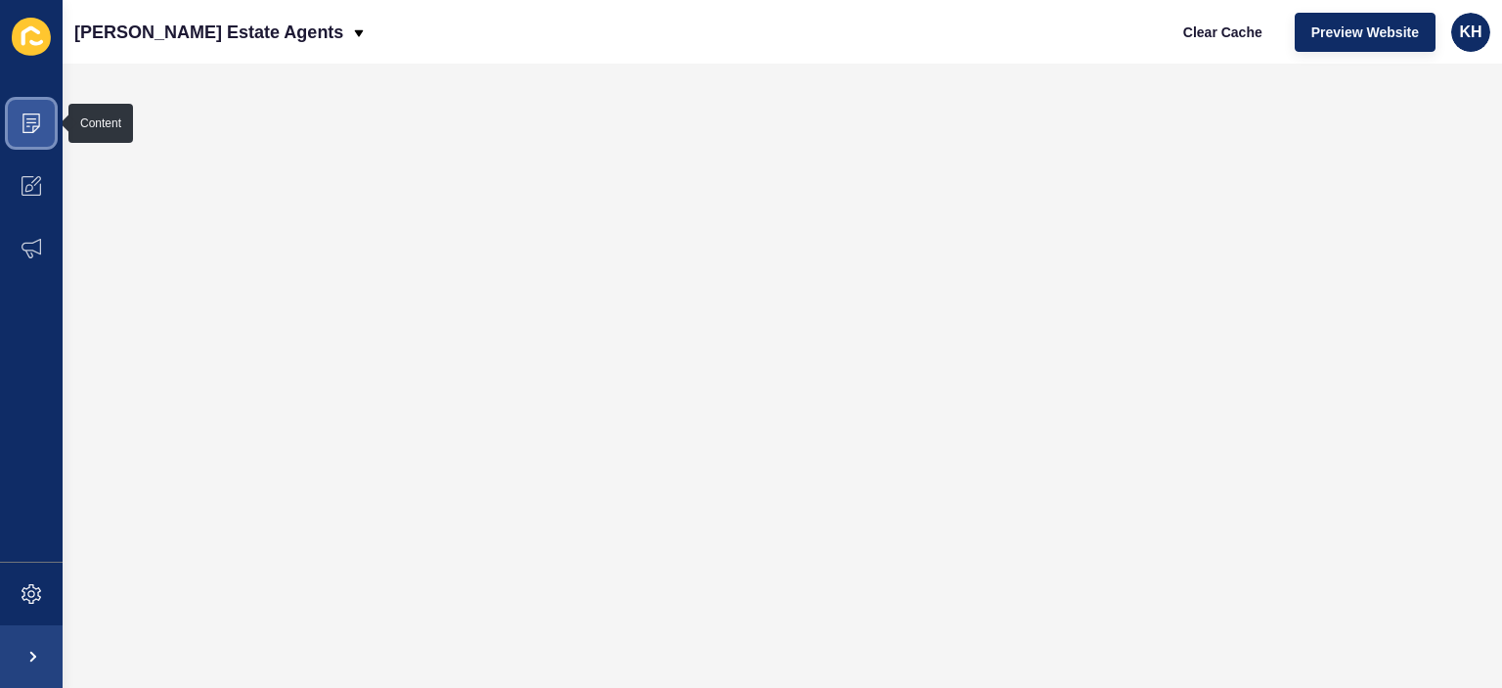
click at [34, 126] on icon at bounding box center [31, 123] width 18 height 20
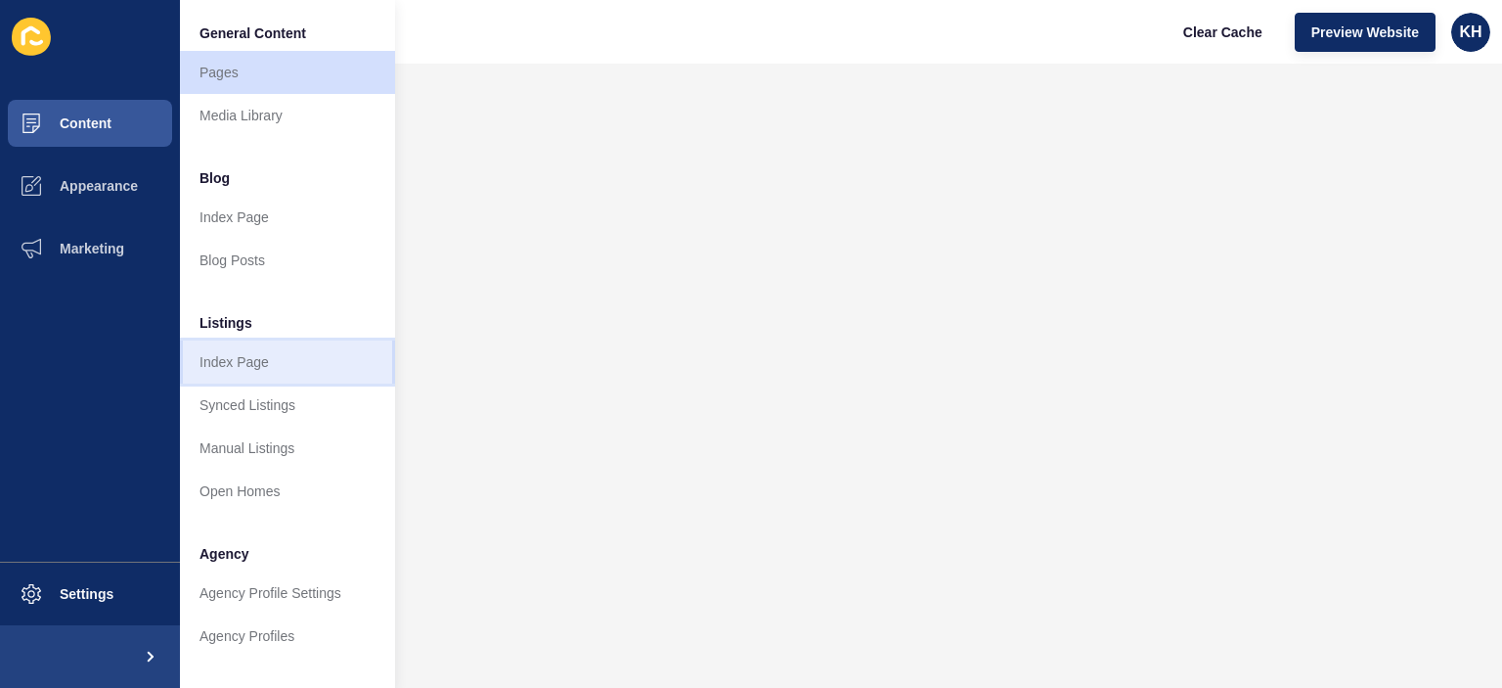
click at [220, 358] on link "Index Page" at bounding box center [287, 361] width 215 height 43
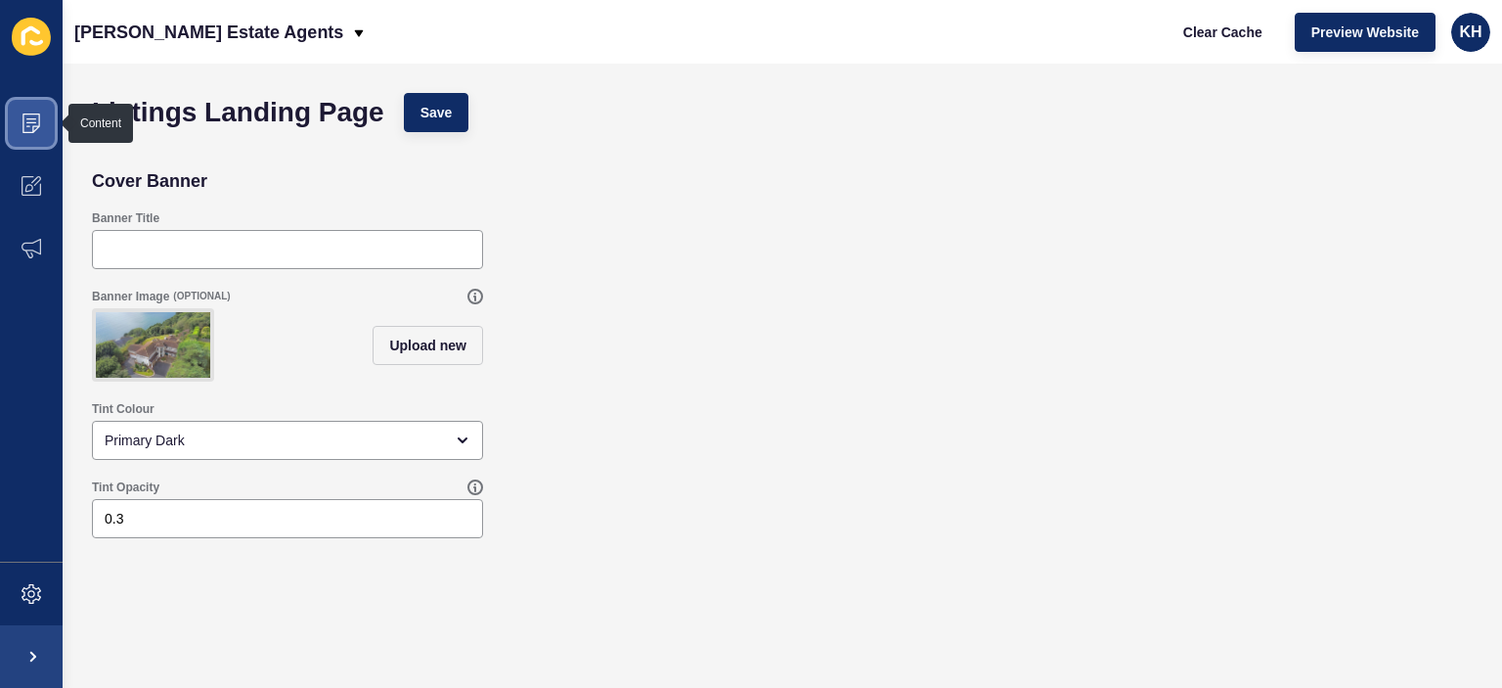
click at [34, 121] on icon at bounding box center [32, 123] width 20 height 20
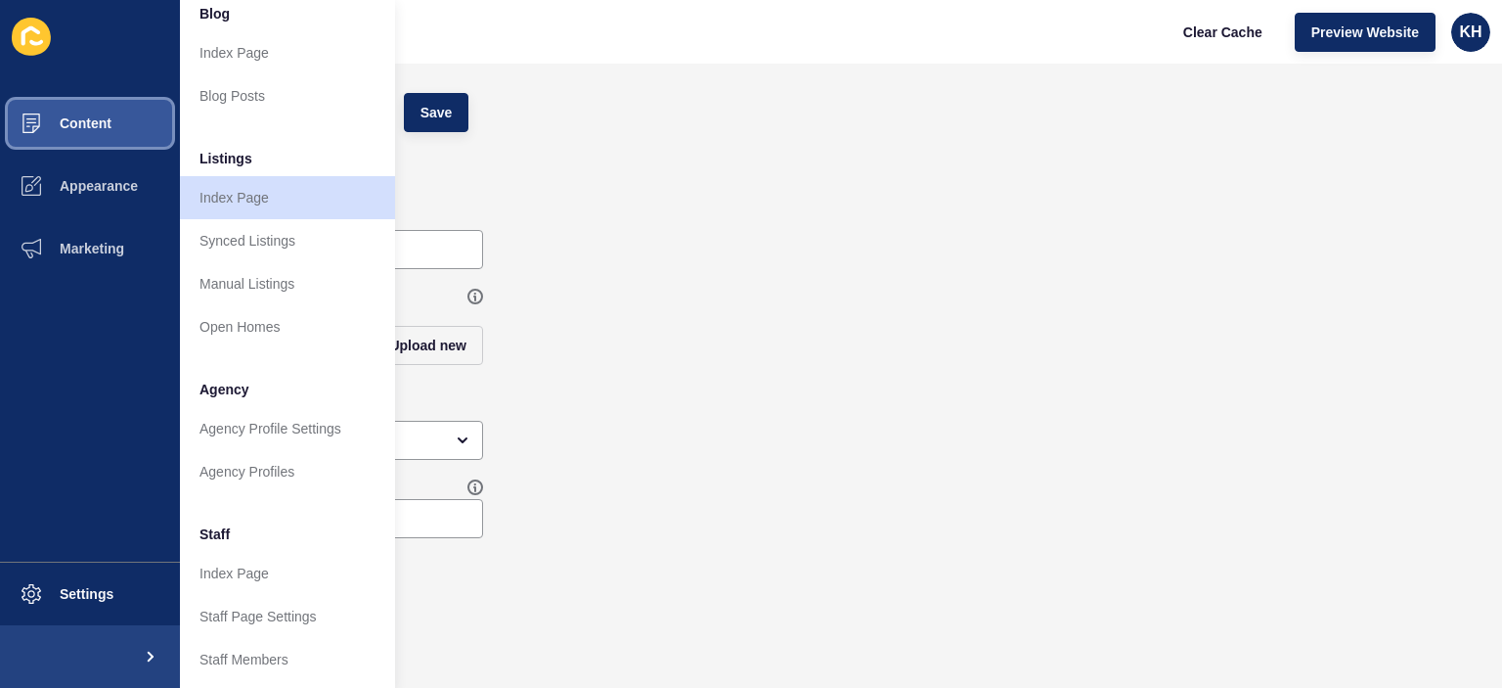
scroll to position [473, 0]
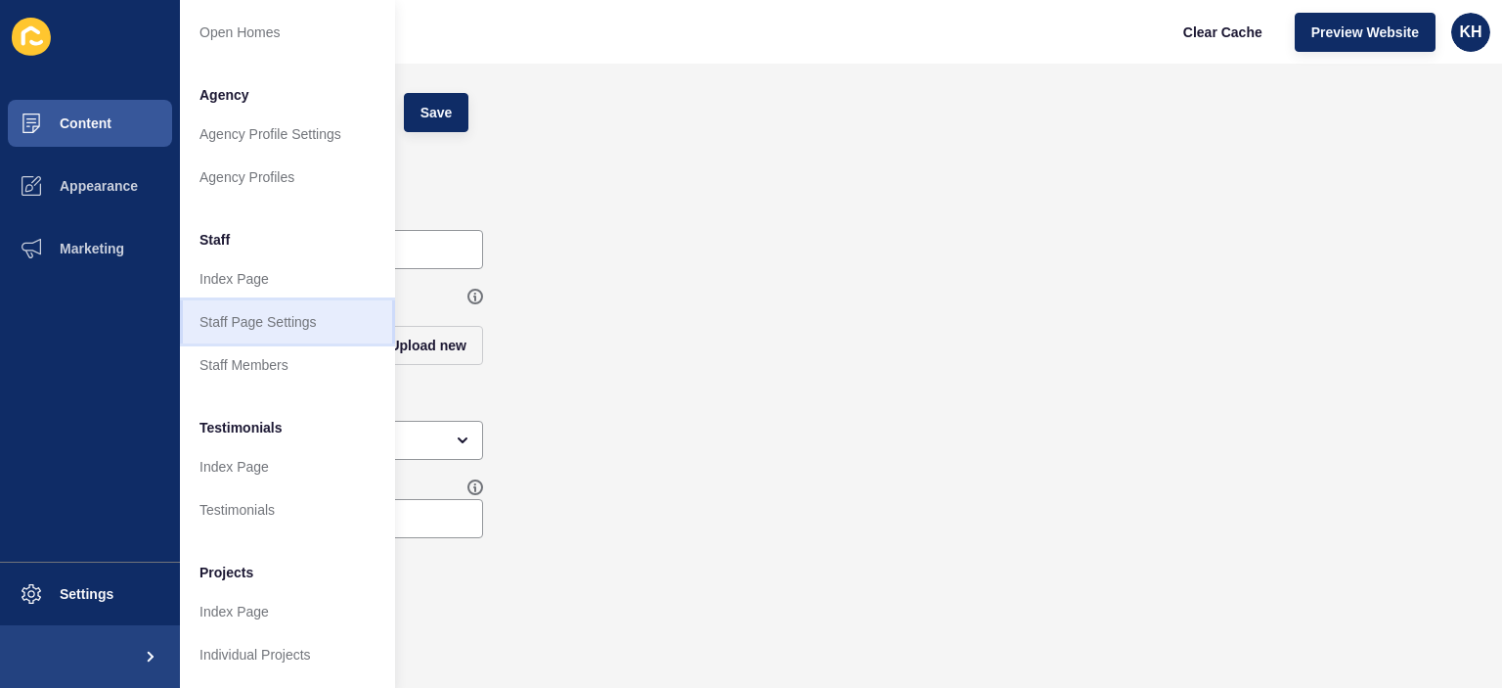
click at [246, 307] on link "Staff Page Settings" at bounding box center [287, 321] width 215 height 43
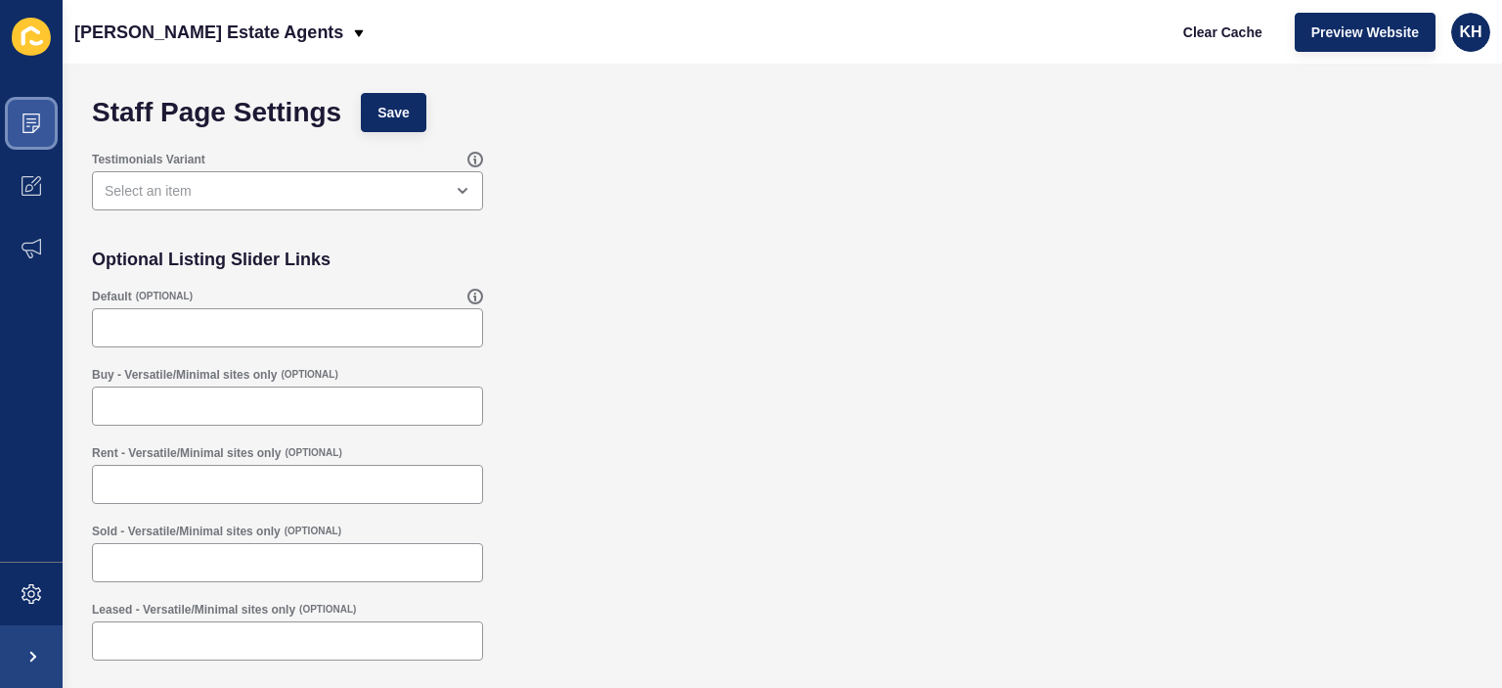
click at [27, 118] on icon at bounding box center [31, 118] width 10 height 1
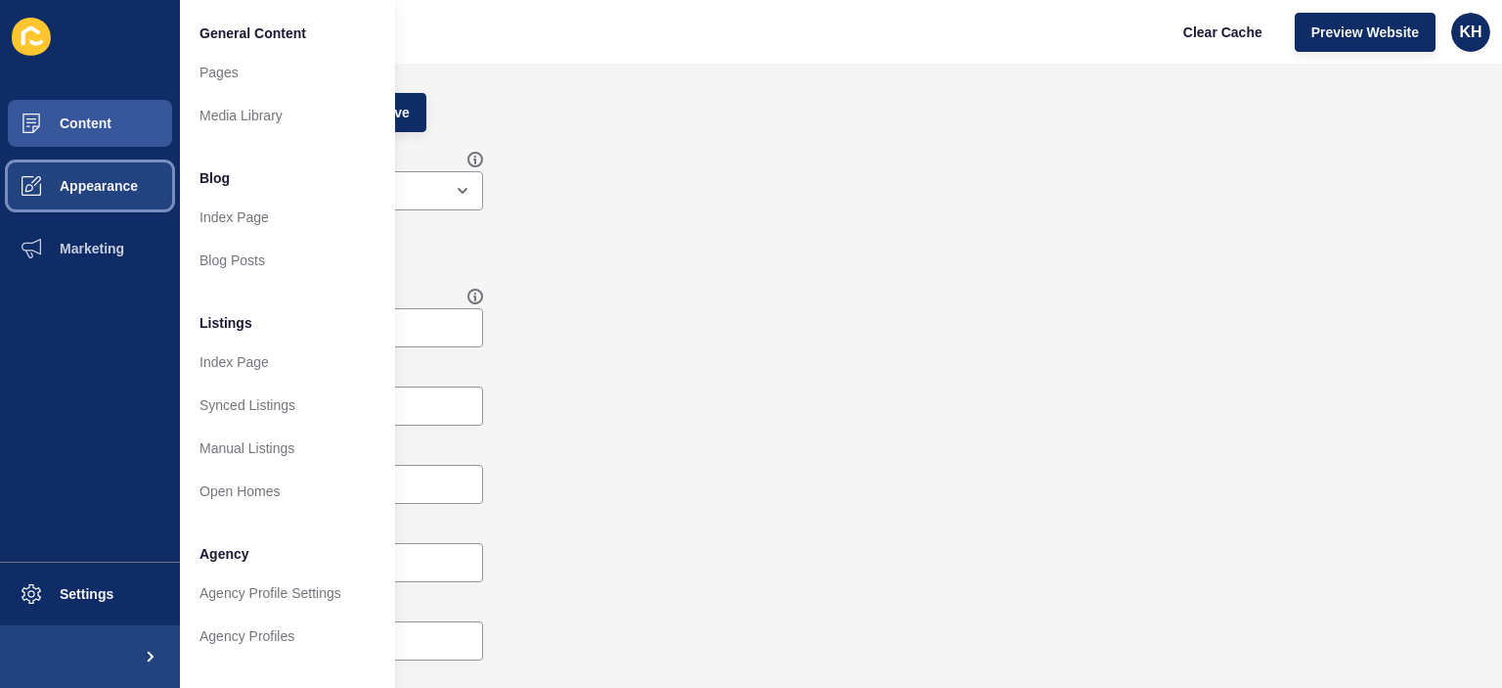
click at [75, 192] on span "Appearance" at bounding box center [67, 186] width 141 height 16
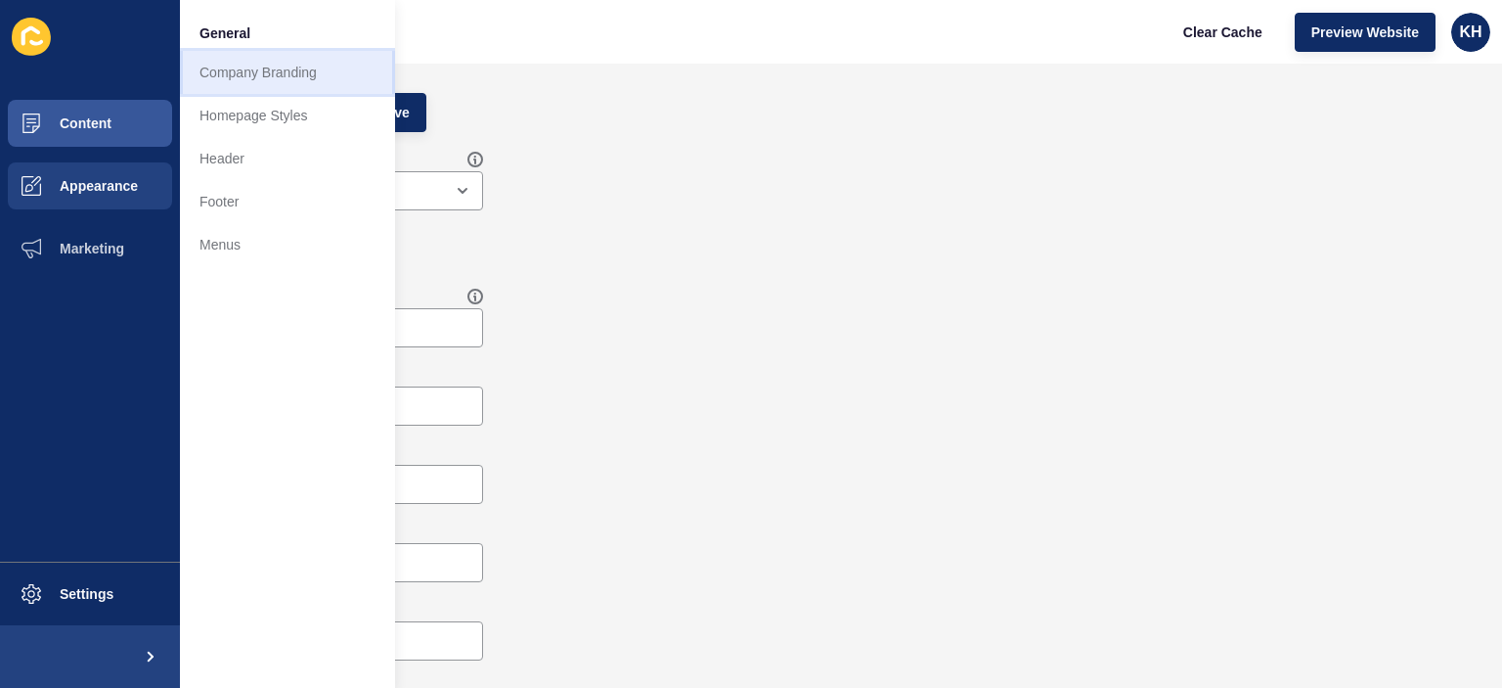
click at [249, 71] on link "Company Branding" at bounding box center [287, 72] width 215 height 43
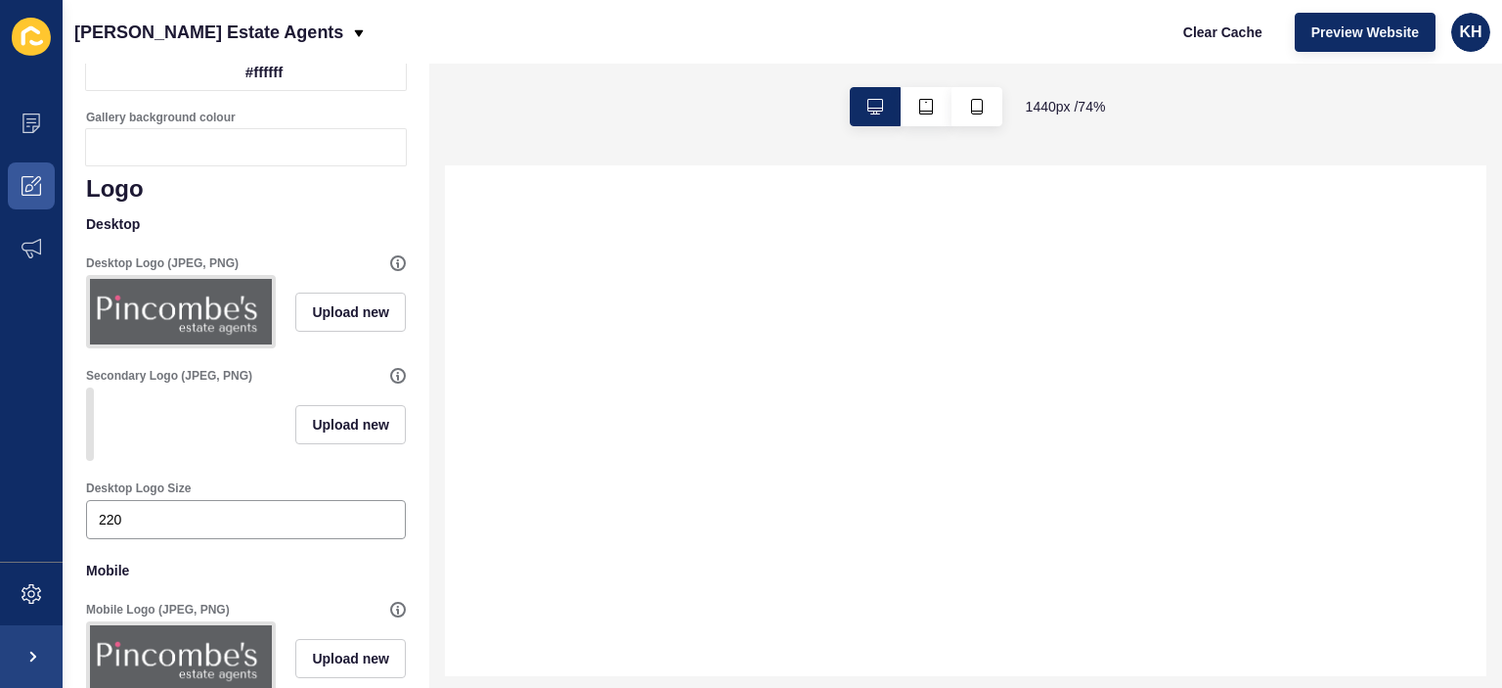
scroll to position [1174, 0]
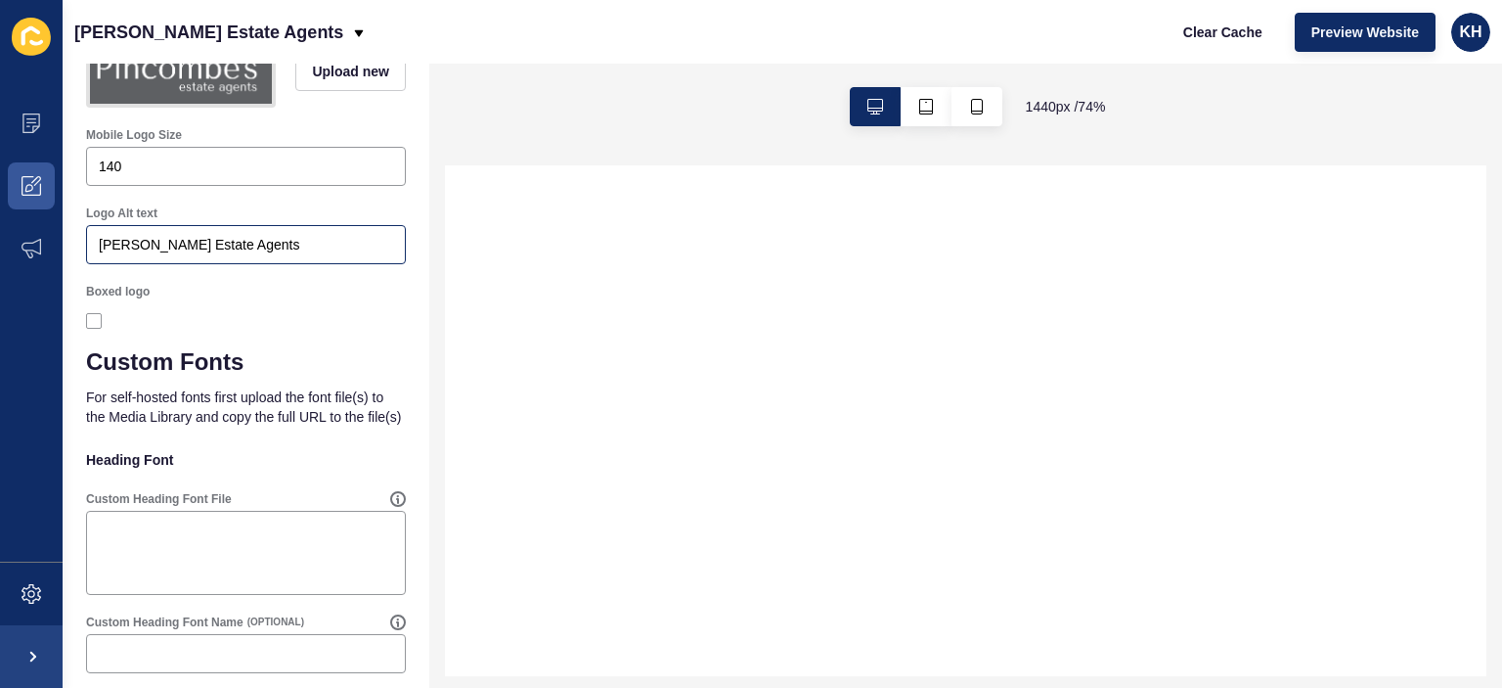
select select
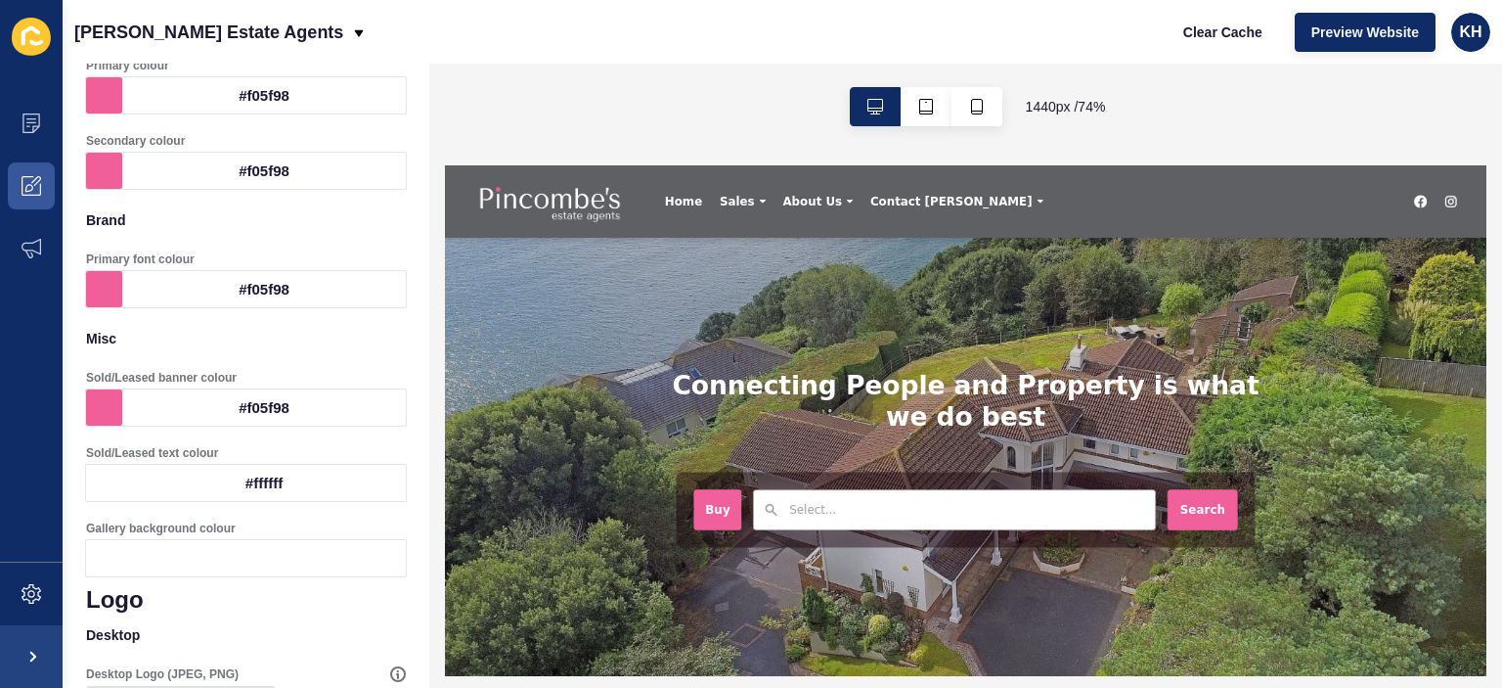
scroll to position [0, 0]
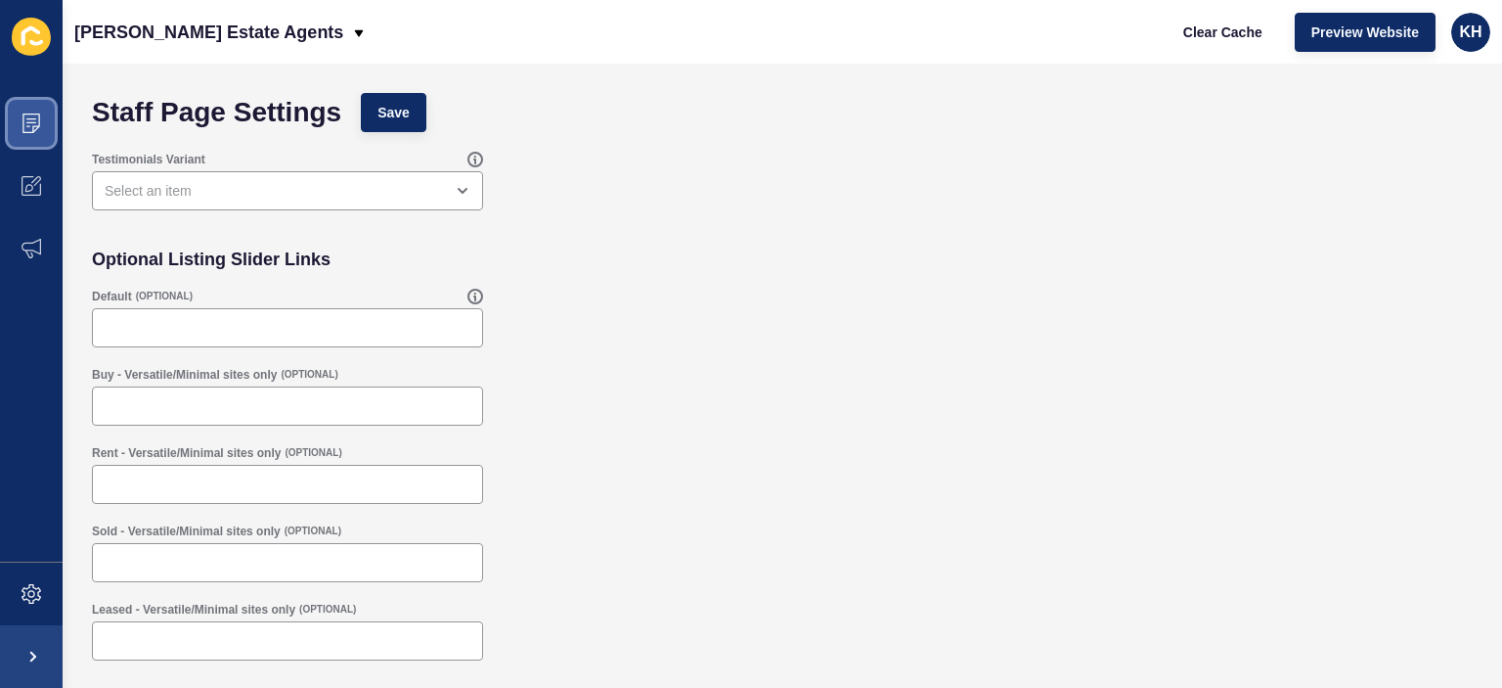
click at [28, 121] on icon at bounding box center [32, 123] width 20 height 20
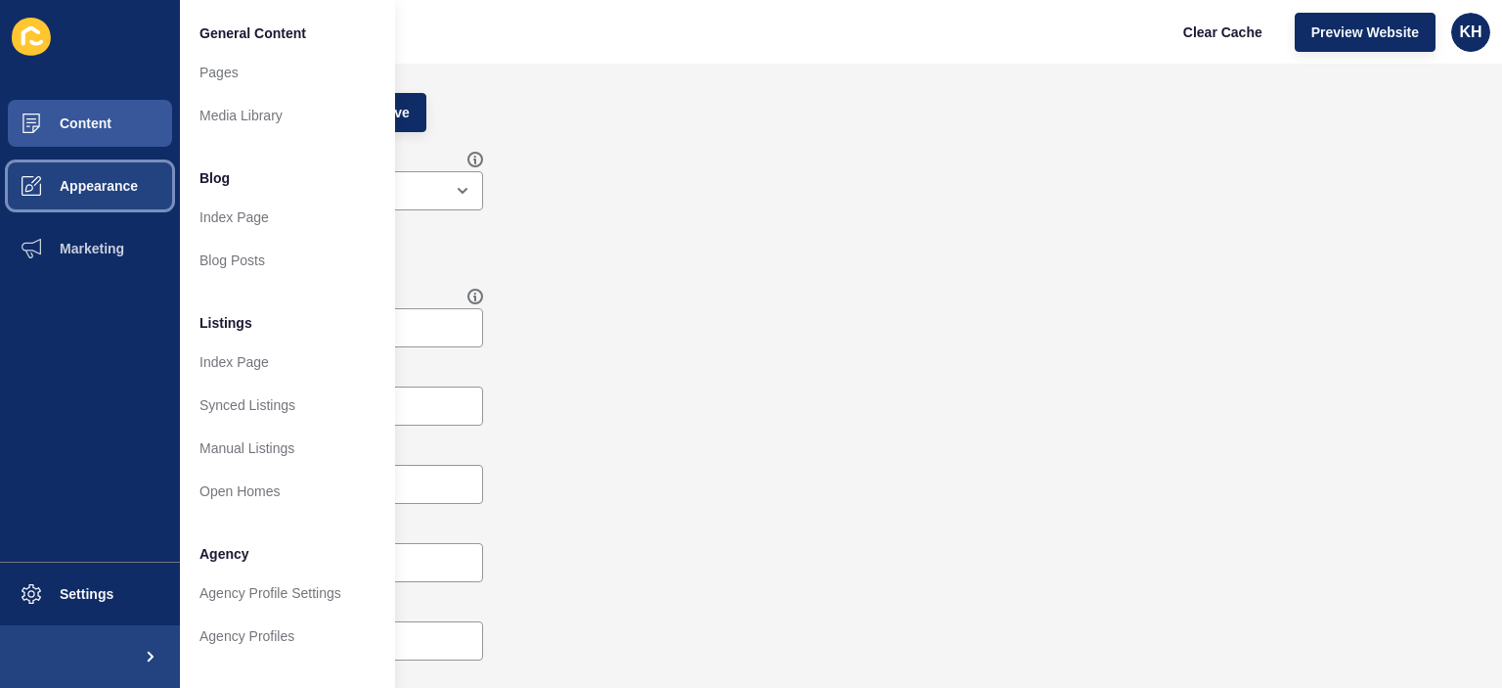
click at [95, 173] on button "Appearance" at bounding box center [90, 186] width 180 height 63
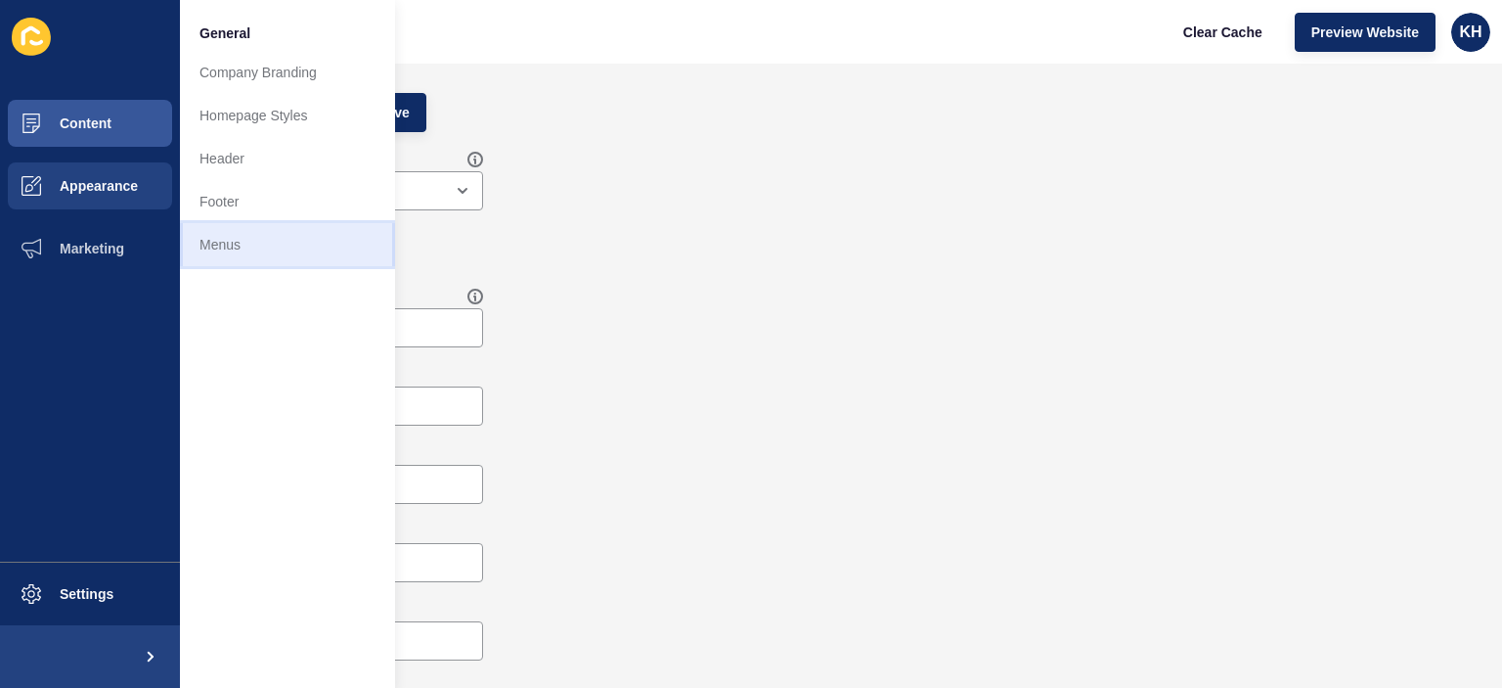
click at [225, 240] on link "Menus" at bounding box center [287, 244] width 215 height 43
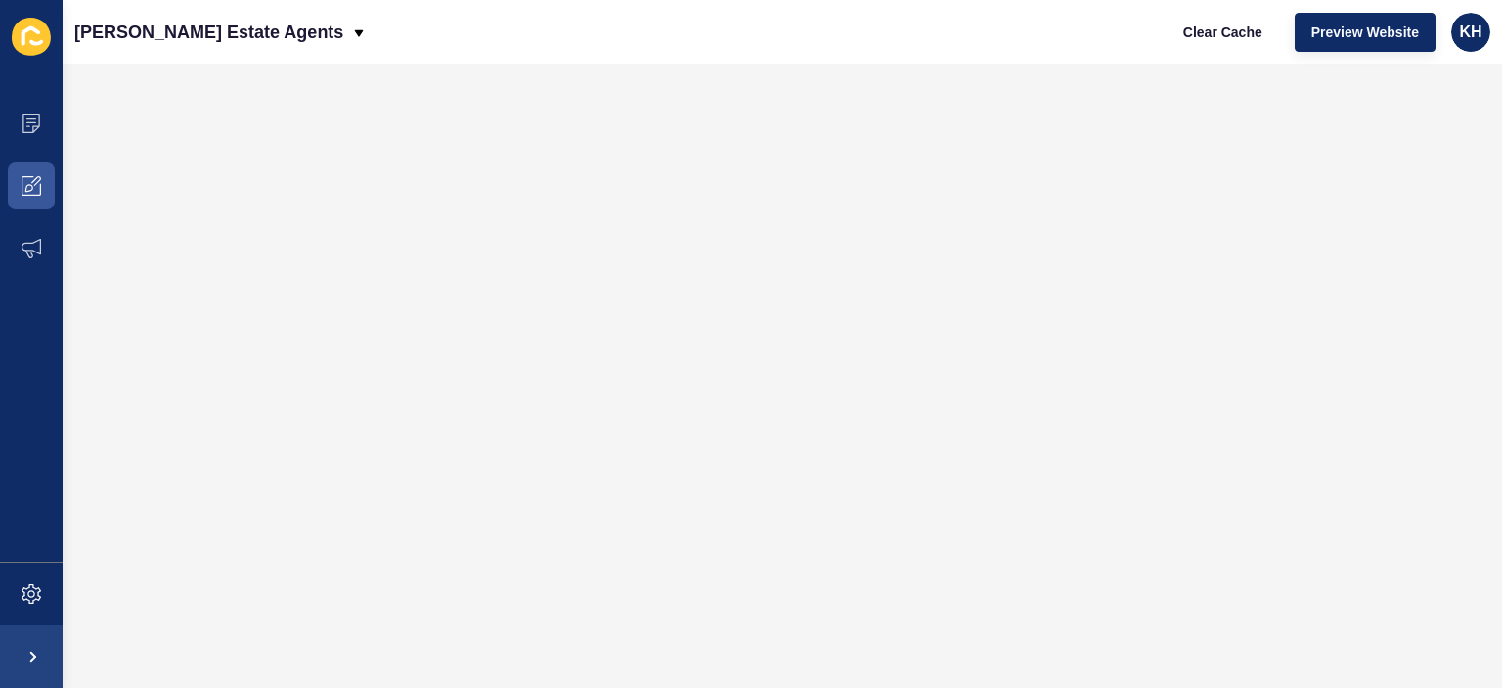
click at [38, 29] on icon at bounding box center [31, 37] width 39 height 38
click at [31, 37] on icon at bounding box center [31, 37] width 39 height 38
click at [32, 120] on icon at bounding box center [32, 123] width 20 height 20
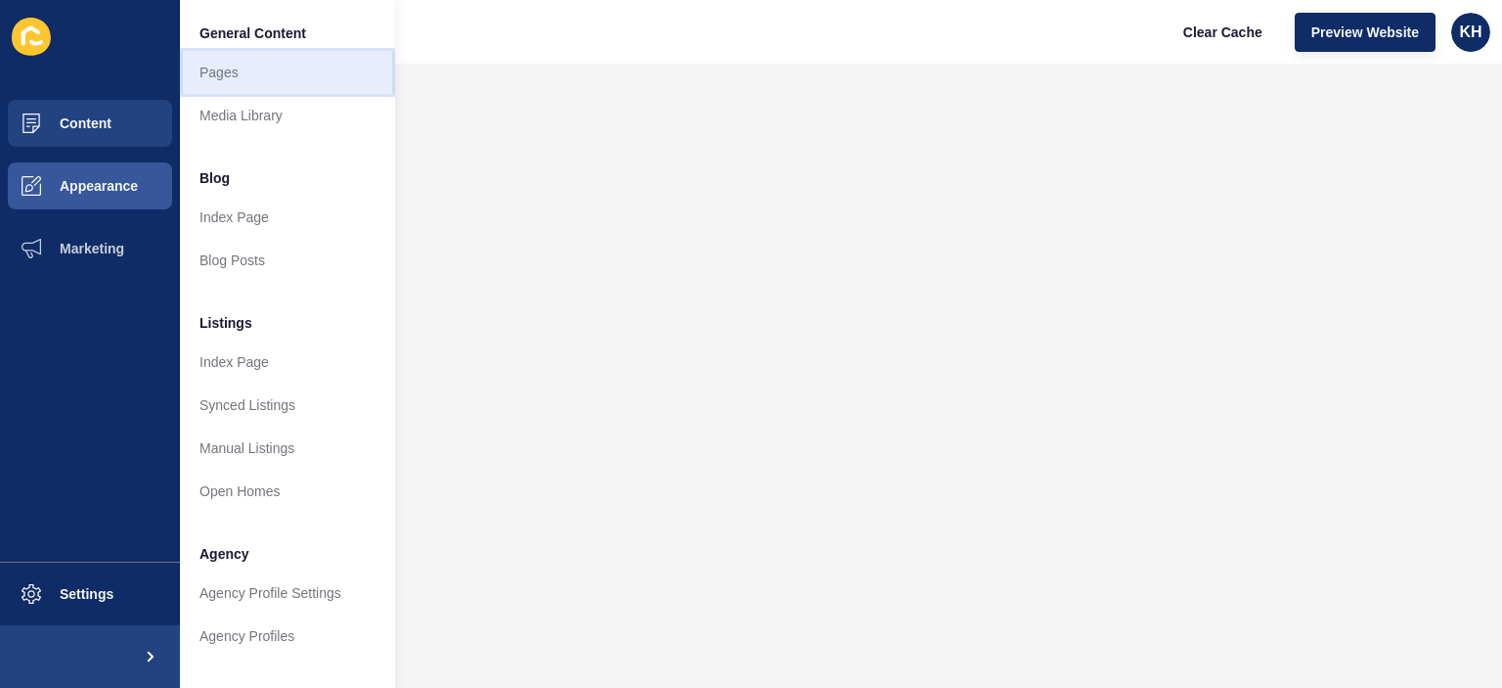
click at [220, 68] on link "Pages" at bounding box center [287, 72] width 215 height 43
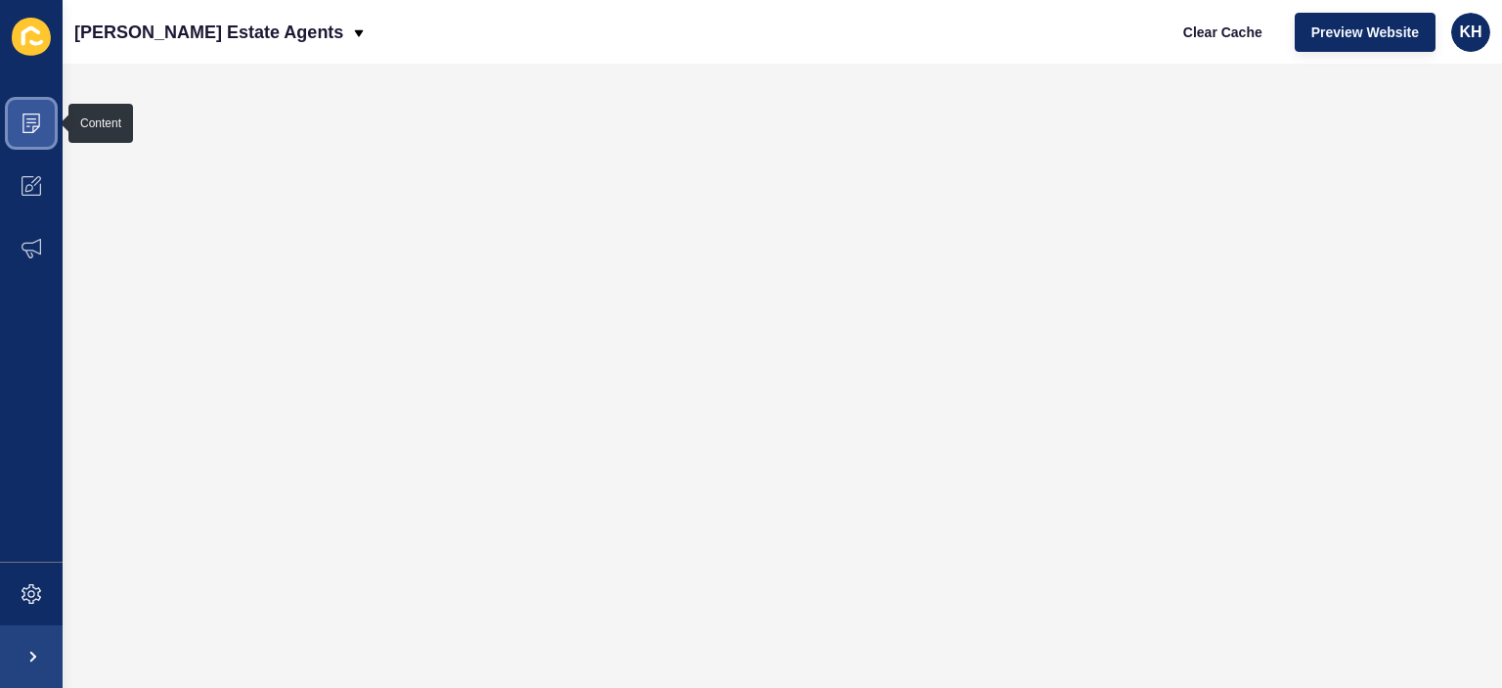
click at [31, 123] on icon at bounding box center [32, 123] width 20 height 20
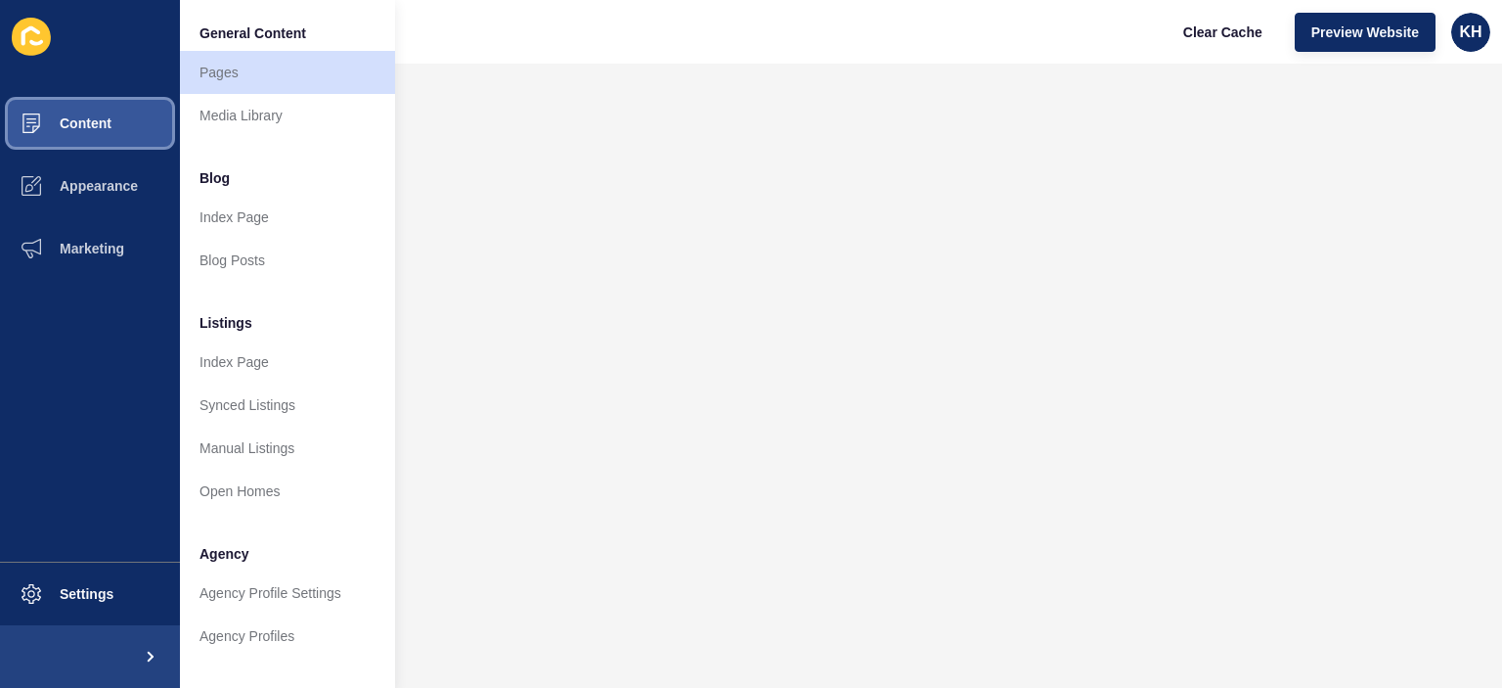
click at [31, 123] on span "Content" at bounding box center [54, 123] width 114 height 16
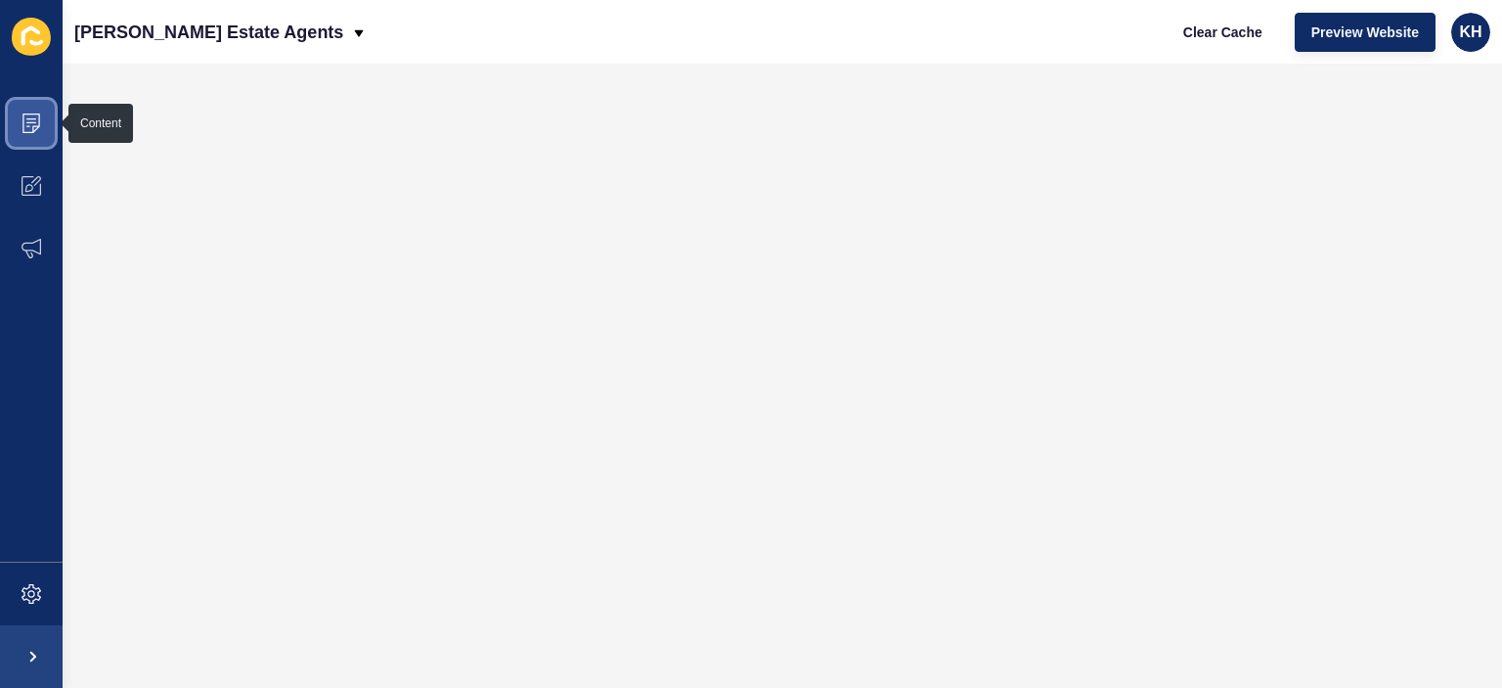
click at [36, 124] on icon at bounding box center [32, 123] width 20 height 20
